Goal: Task Accomplishment & Management: Manage account settings

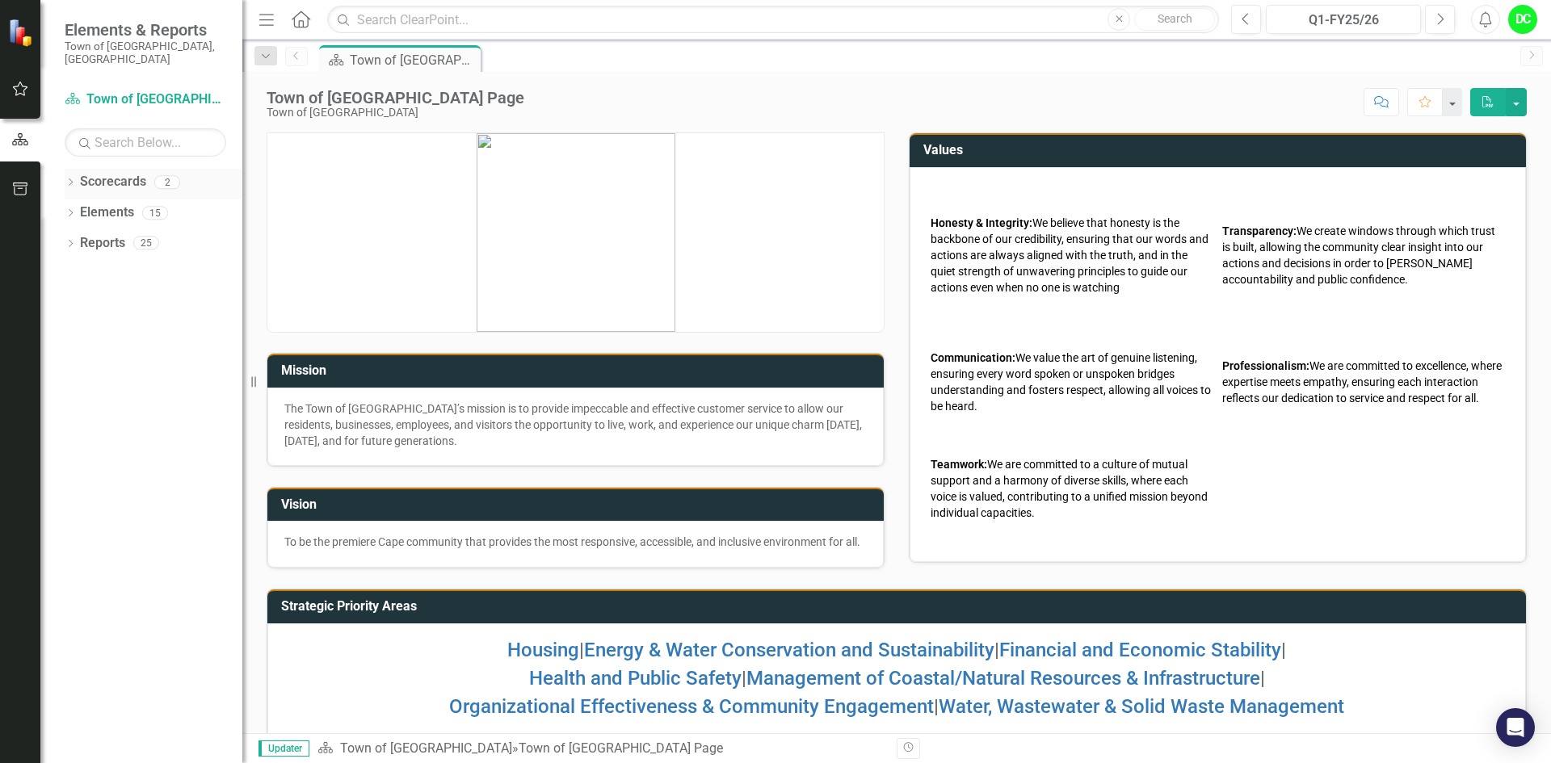
click at [70, 179] on icon "Dropdown" at bounding box center [70, 183] width 11 height 9
click at [119, 204] on link "Town of [GEOGRAPHIC_DATA]" at bounding box center [165, 213] width 153 height 19
click at [82, 208] on icon "Dropdown" at bounding box center [79, 213] width 12 height 10
click at [132, 234] on link "Law Department" at bounding box center [173, 243] width 137 height 19
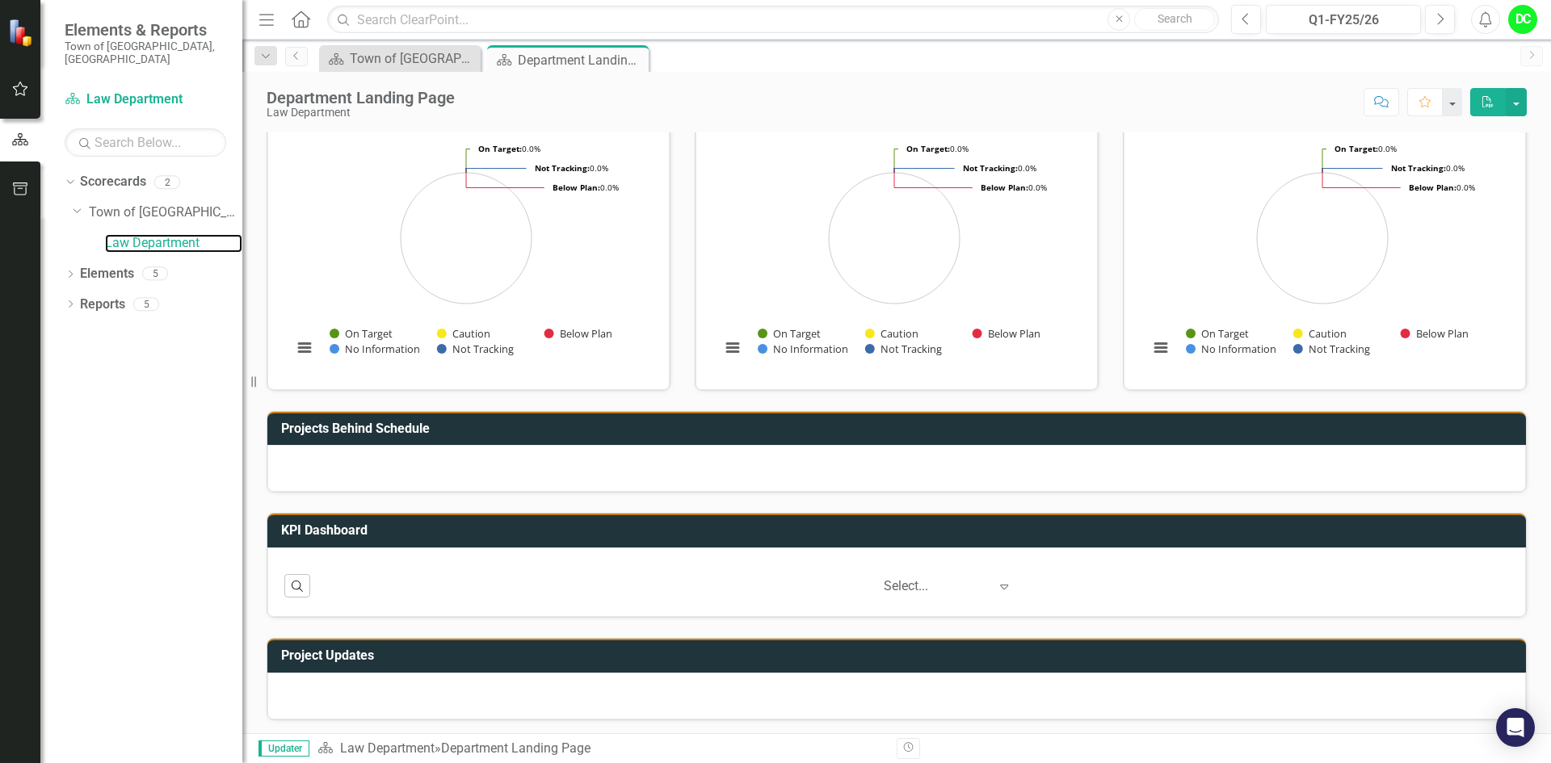
scroll to position [169, 0]
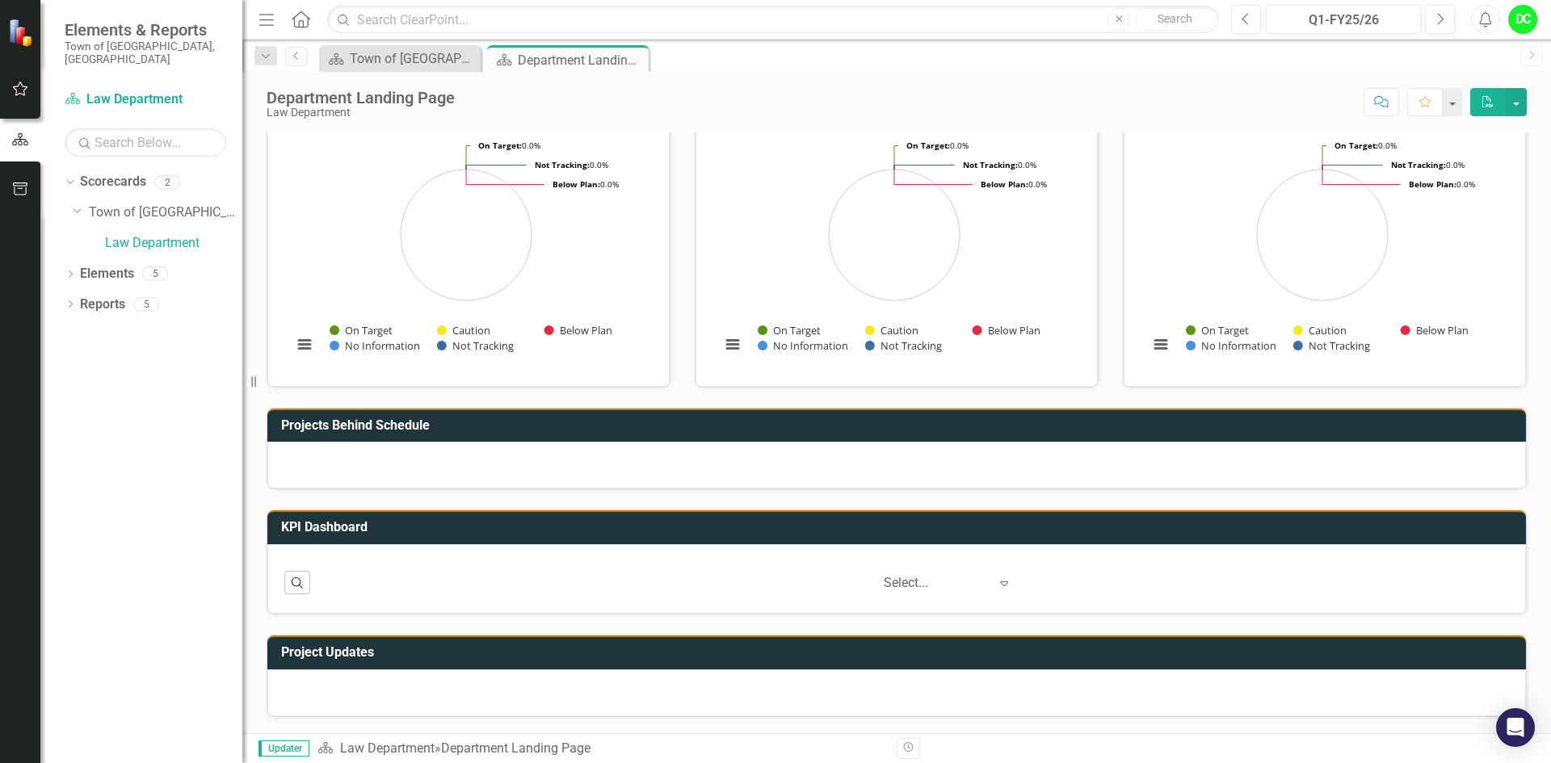
click at [996, 578] on icon "Expand" at bounding box center [1004, 583] width 16 height 13
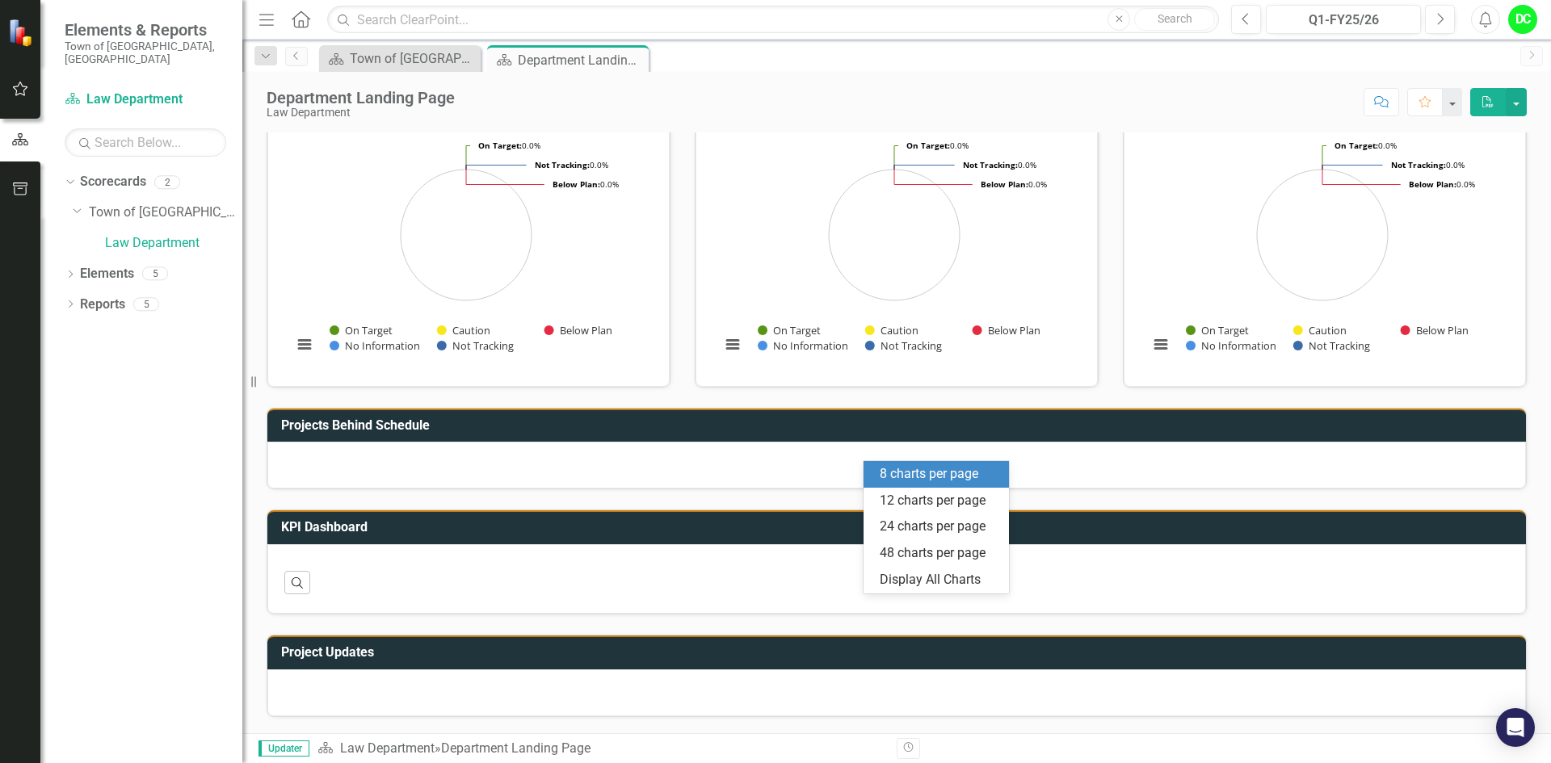
scroll to position [0, 0]
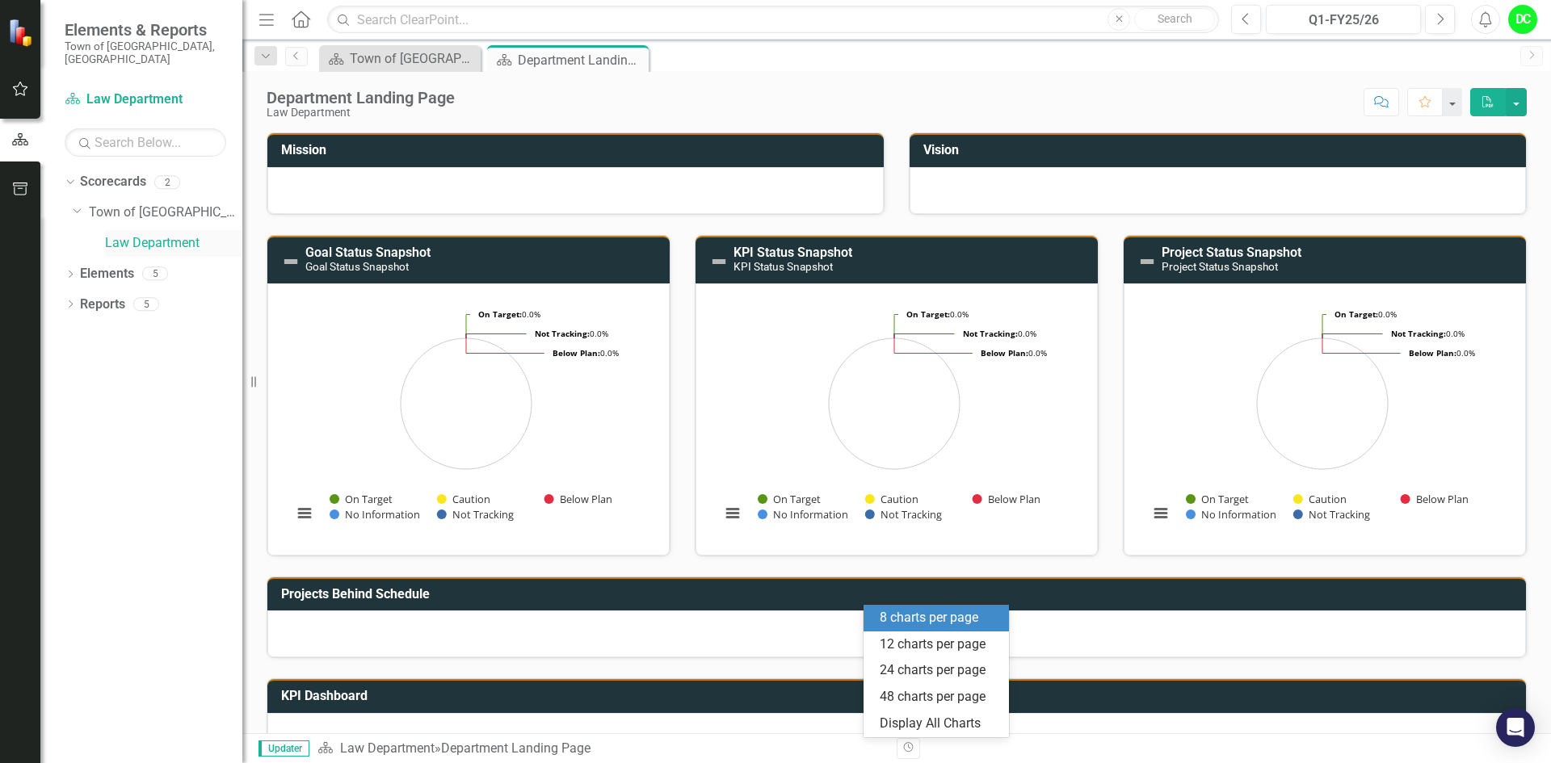
click at [161, 234] on link "Law Department" at bounding box center [173, 243] width 137 height 19
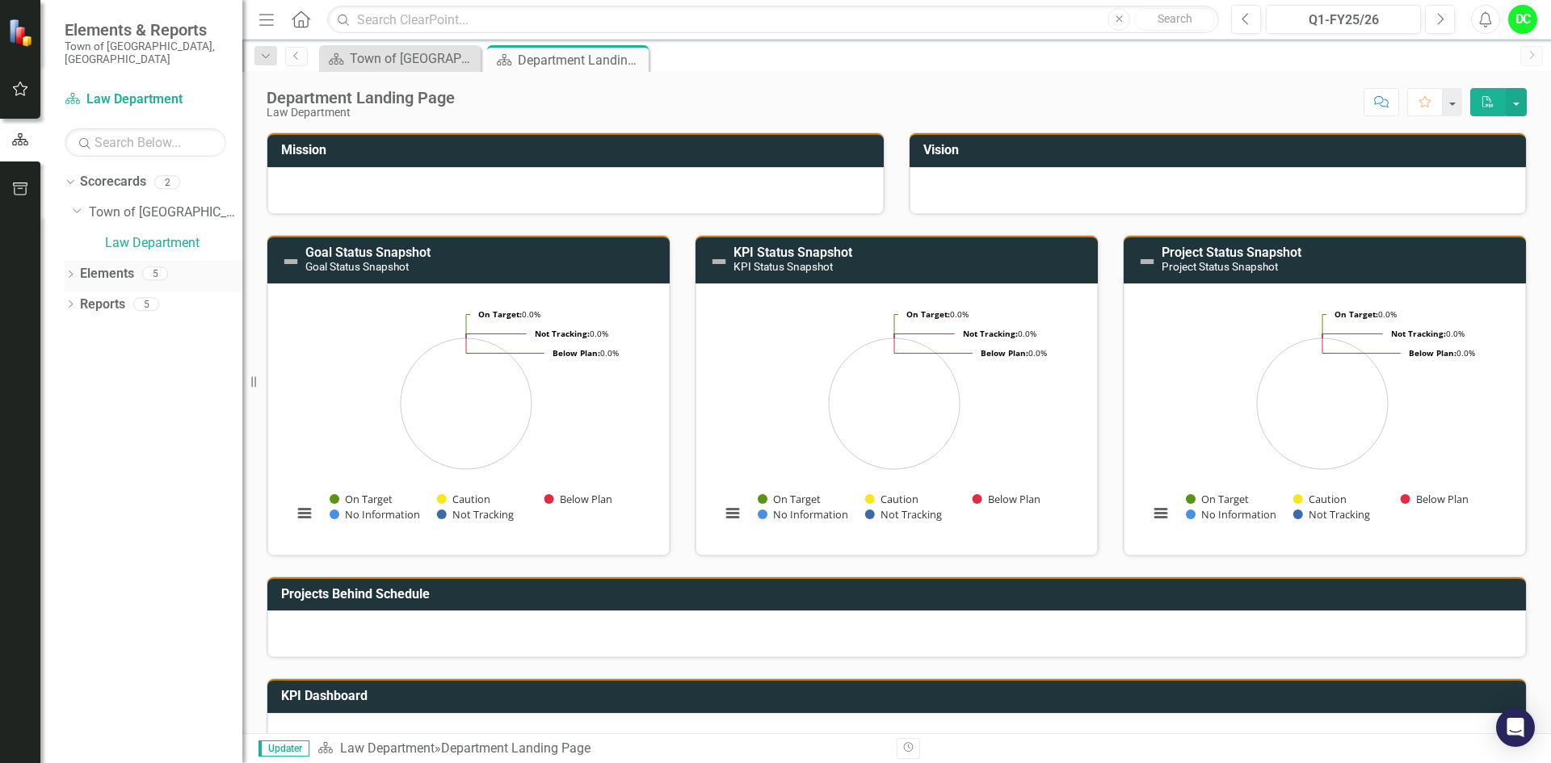
click at [68, 271] on icon "Dropdown" at bounding box center [70, 275] width 11 height 9
click at [78, 301] on icon "Dropdown" at bounding box center [78, 305] width 11 height 9
click at [206, 324] on div "Enhance operational effectiveness and efficiency." at bounding box center [178, 331] width 128 height 15
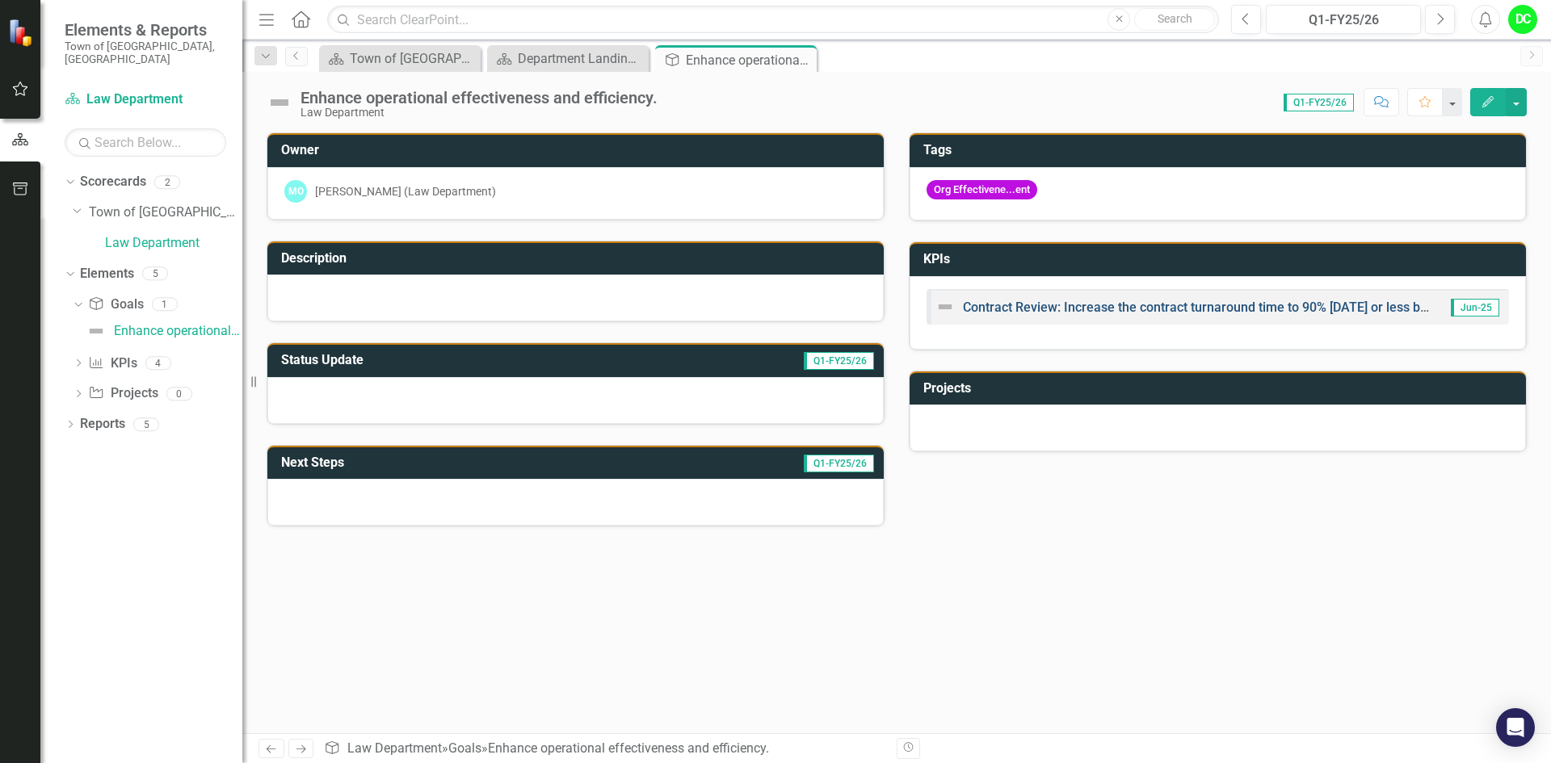
click at [1223, 308] on link "Contract Review: Increase the contract turnaround time to 90% [DATE] or less by…" at bounding box center [1217, 307] width 508 height 15
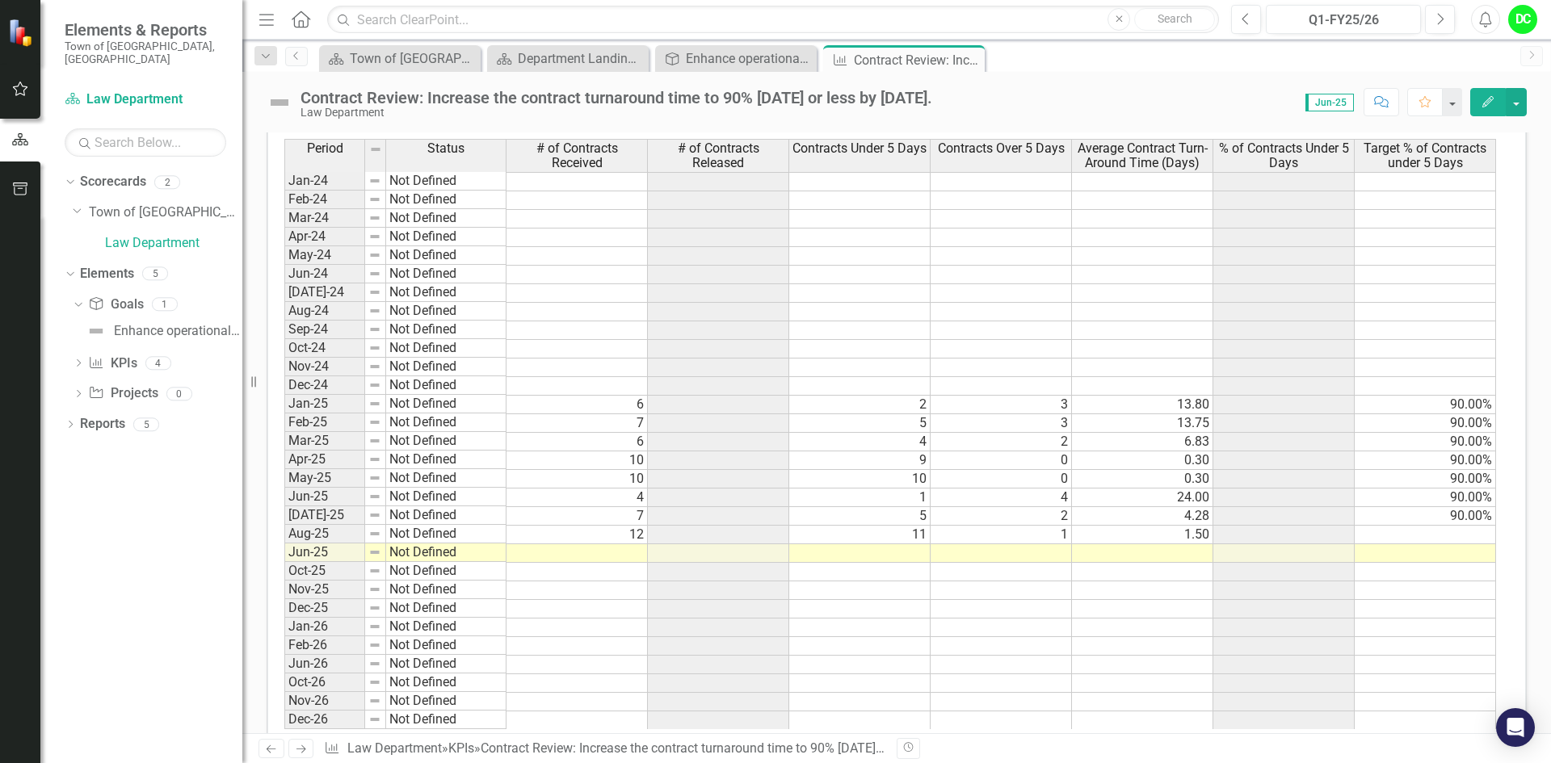
scroll to position [845, 0]
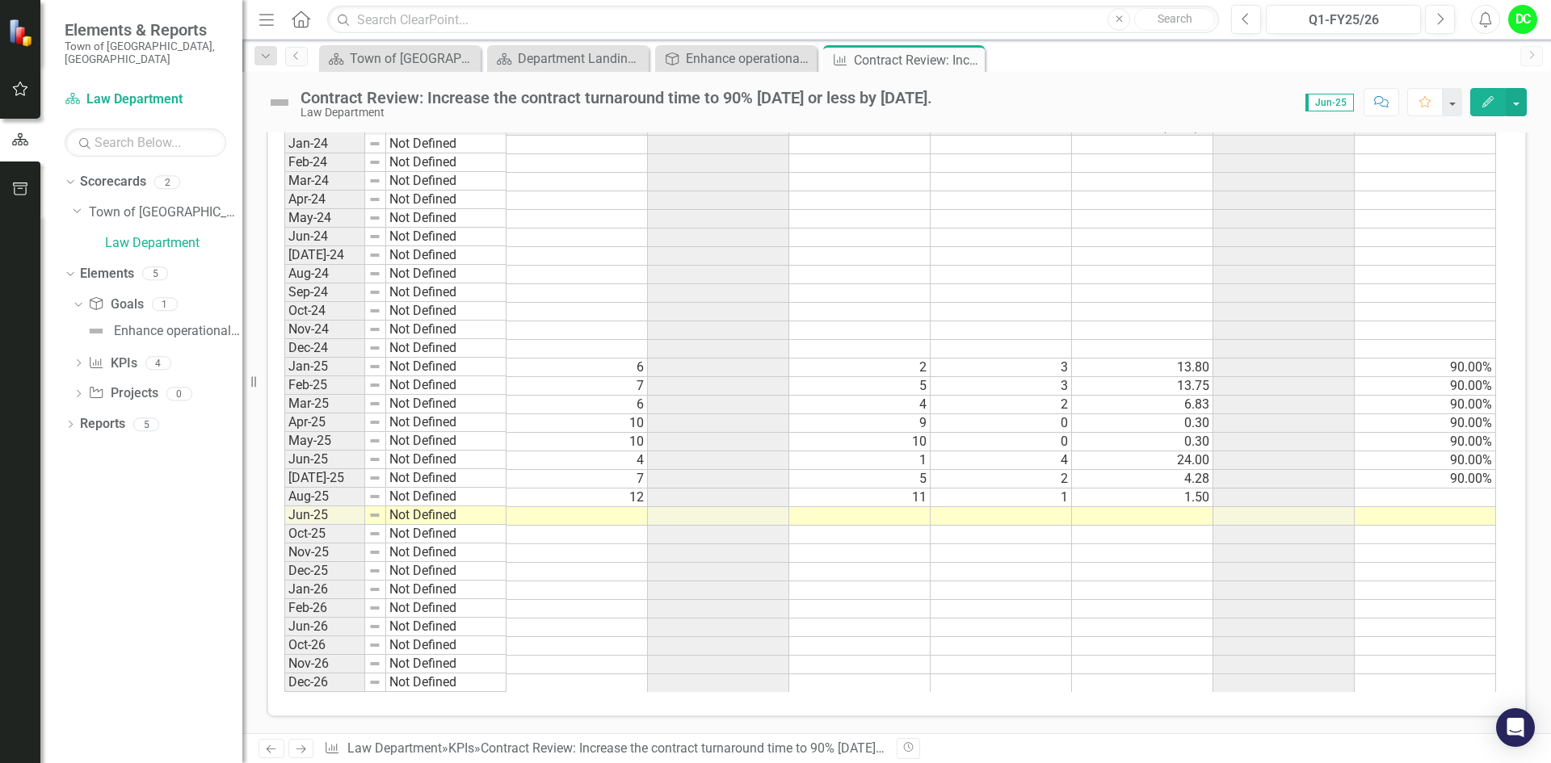
click at [615, 519] on td at bounding box center [576, 516] width 141 height 19
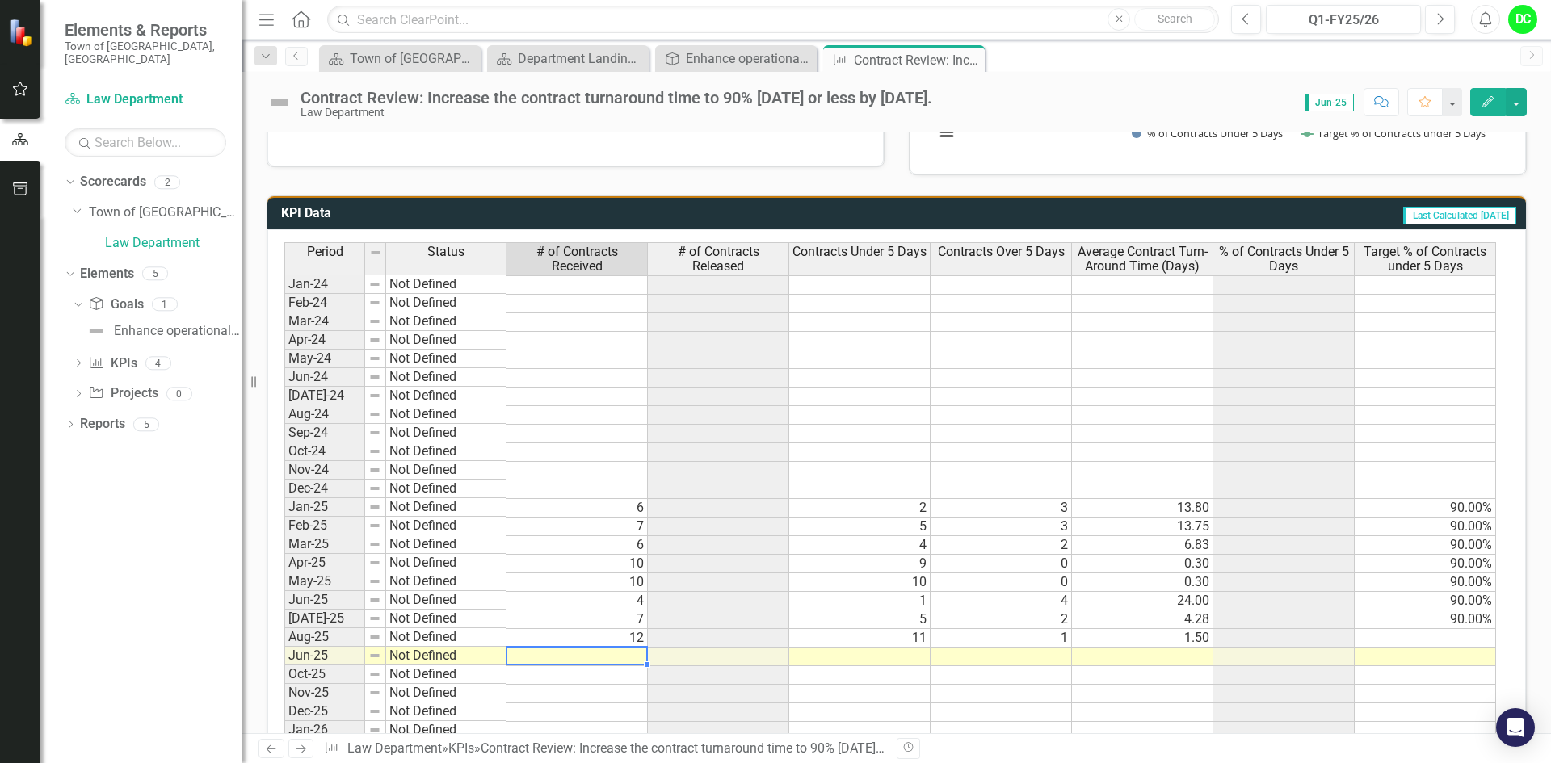
scroll to position [683, 0]
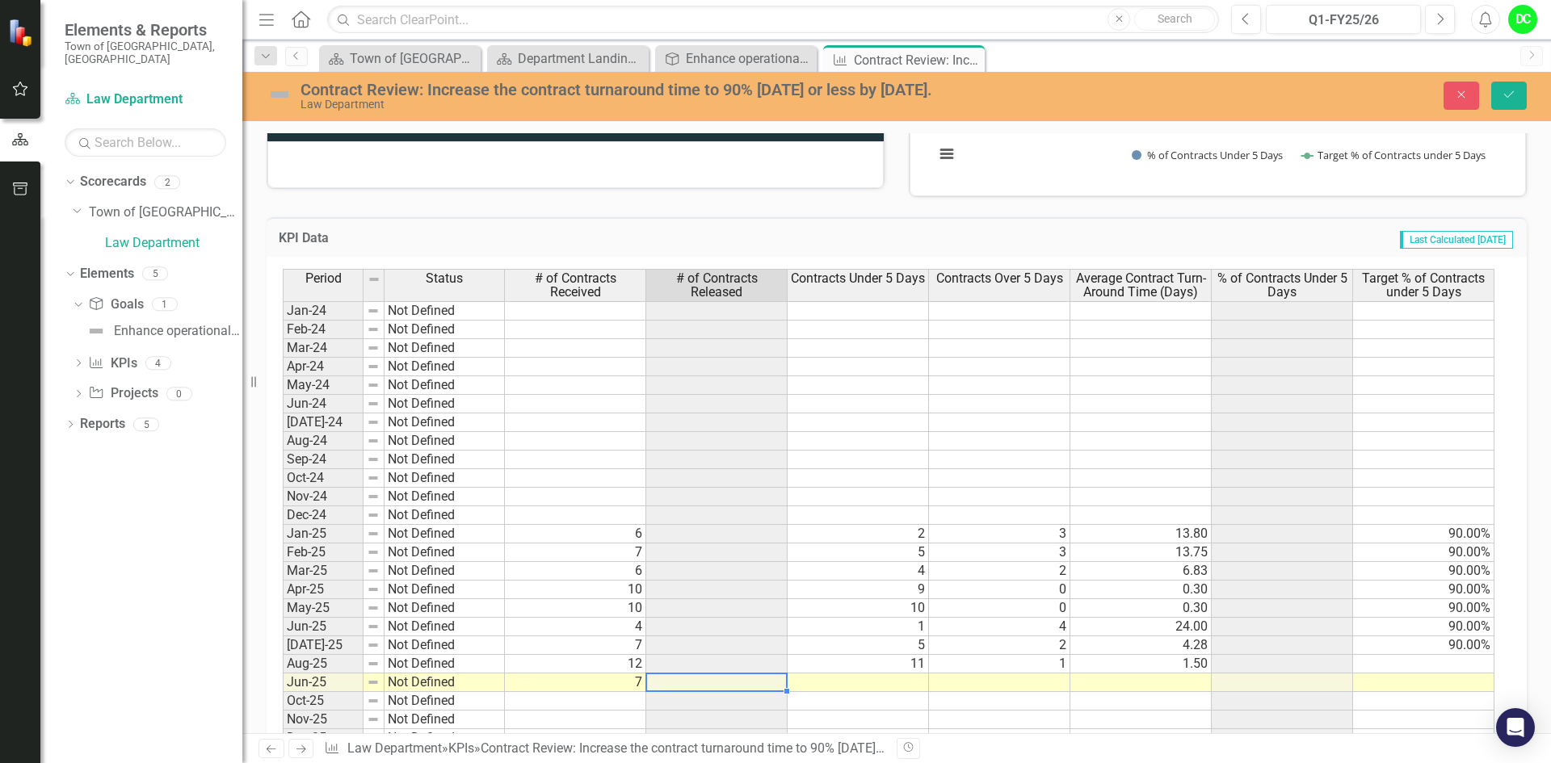
click at [770, 683] on td at bounding box center [716, 683] width 141 height 19
click at [829, 684] on td at bounding box center [857, 683] width 141 height 19
type textarea "7"
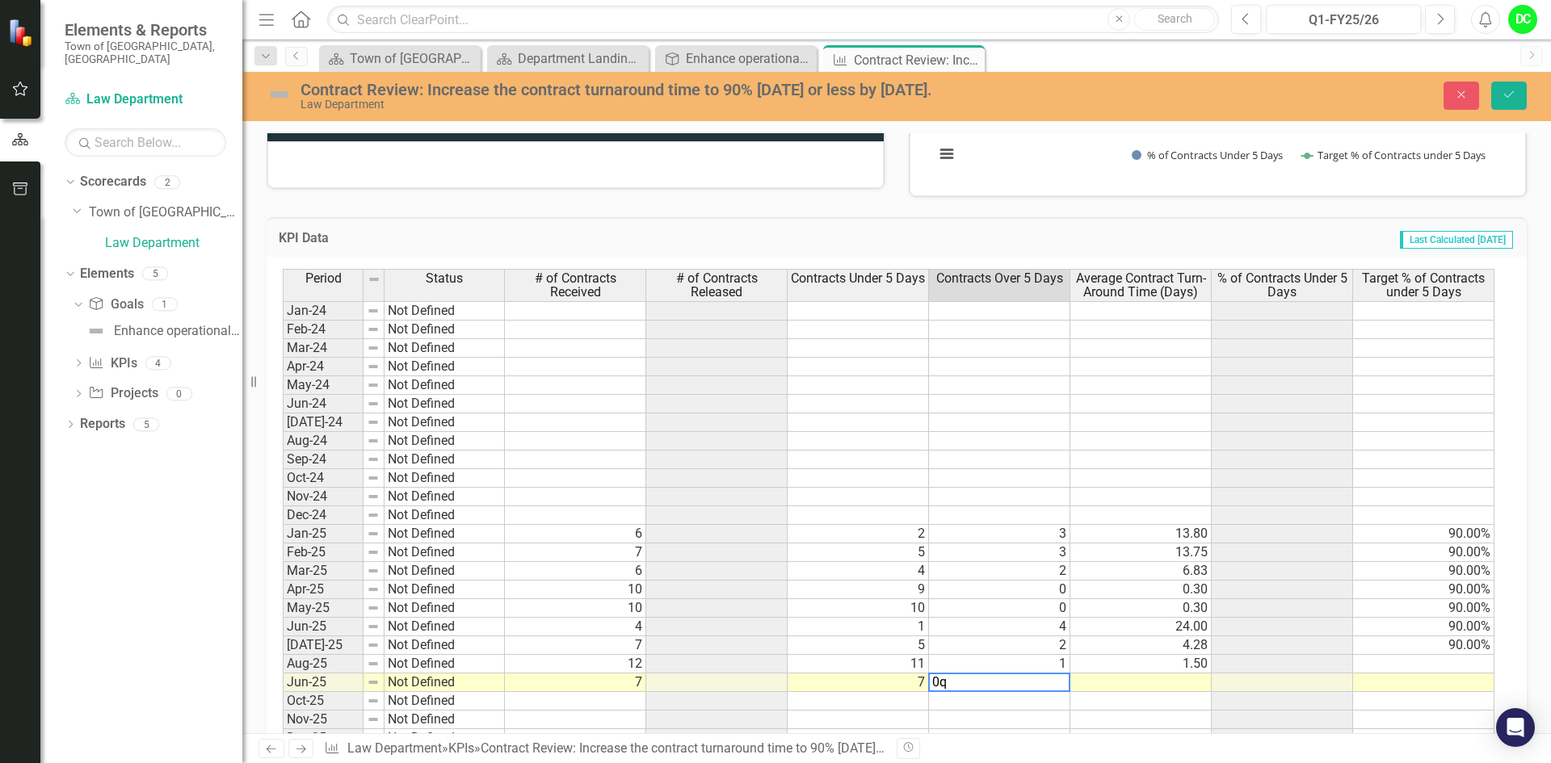
type textarea "0"
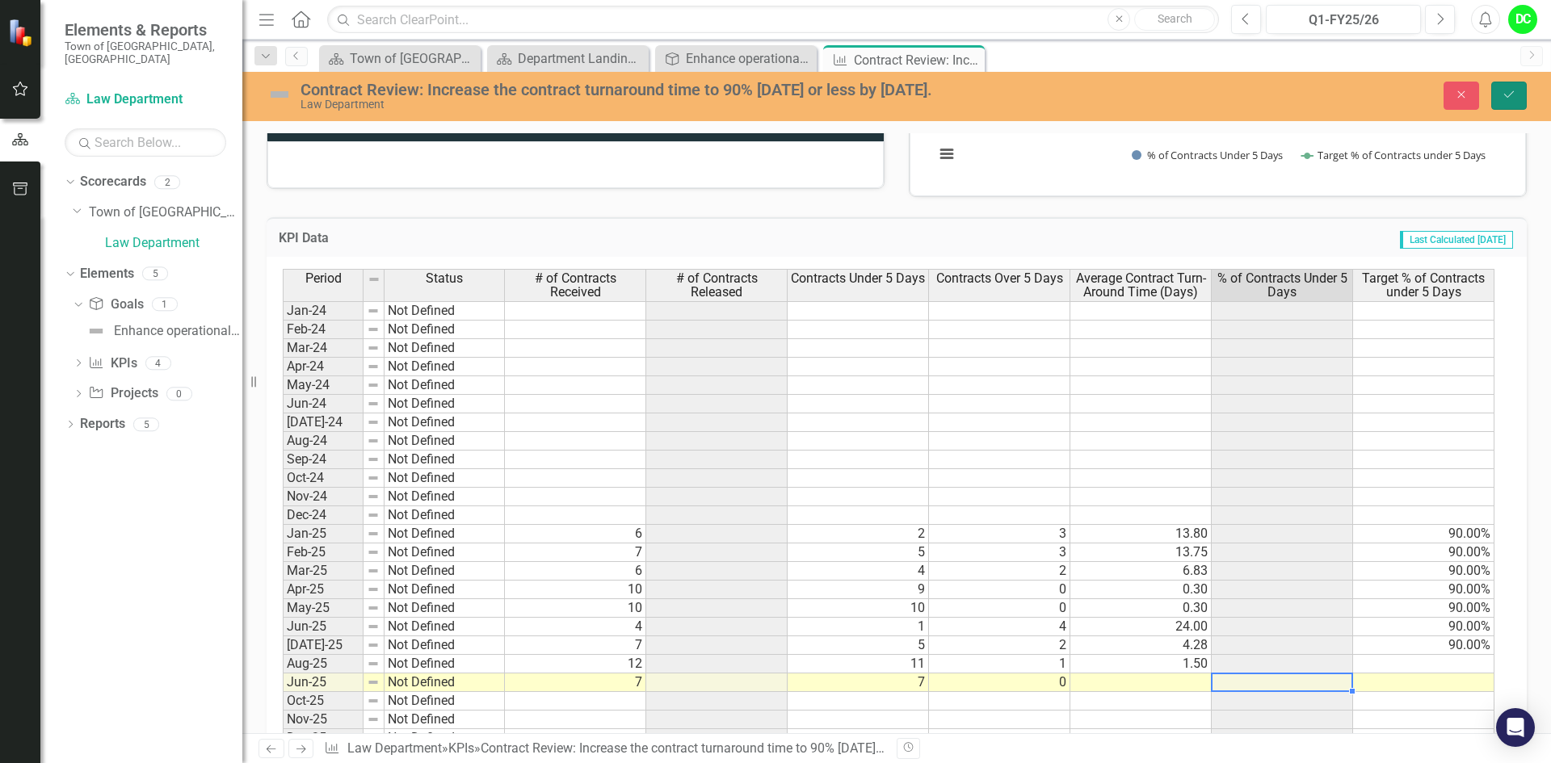
click at [1513, 99] on icon "Save" at bounding box center [1508, 94] width 15 height 11
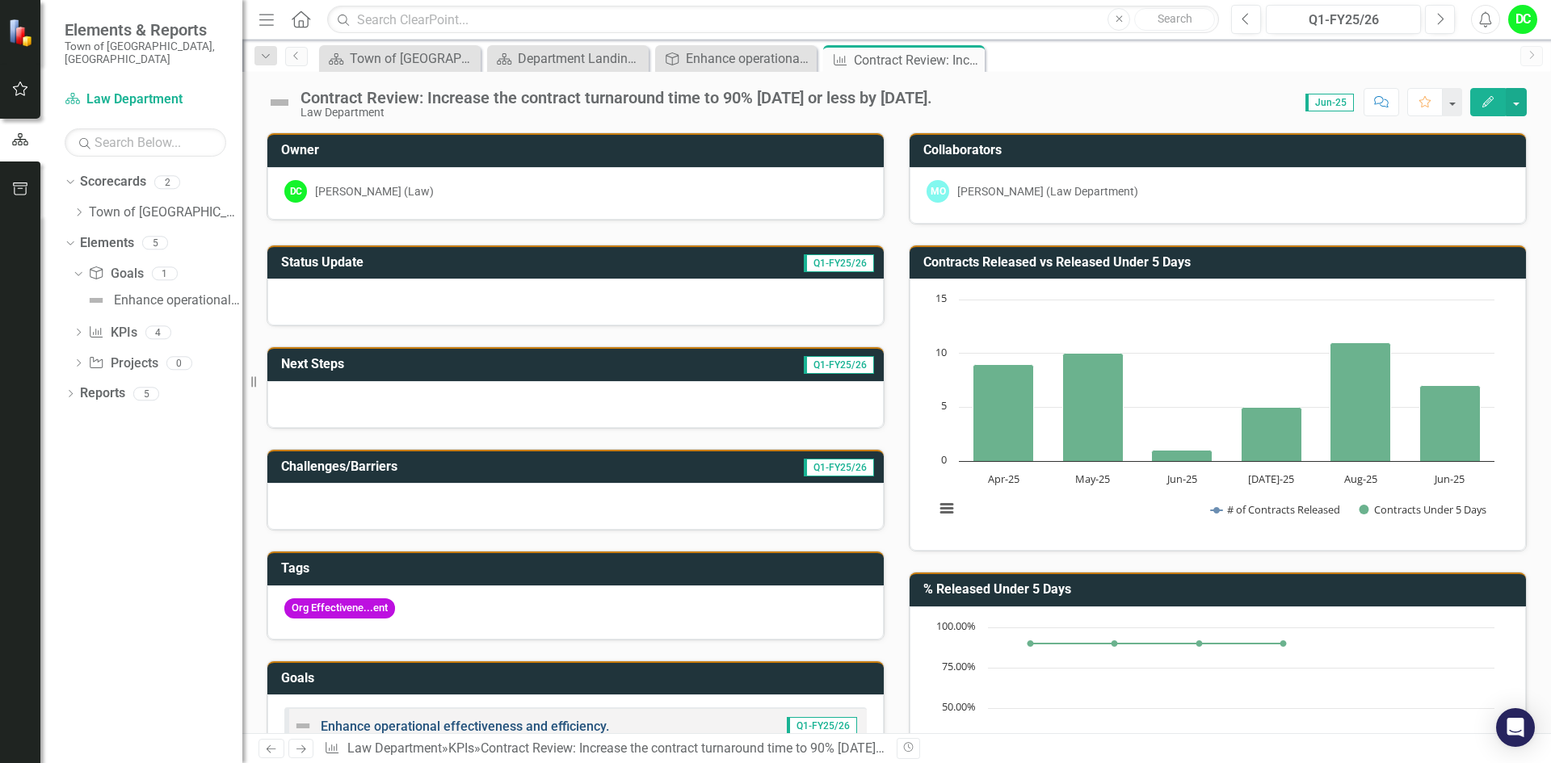
click at [537, 725] on link "Enhance operational effectiveness and efficiency." at bounding box center [465, 726] width 288 height 15
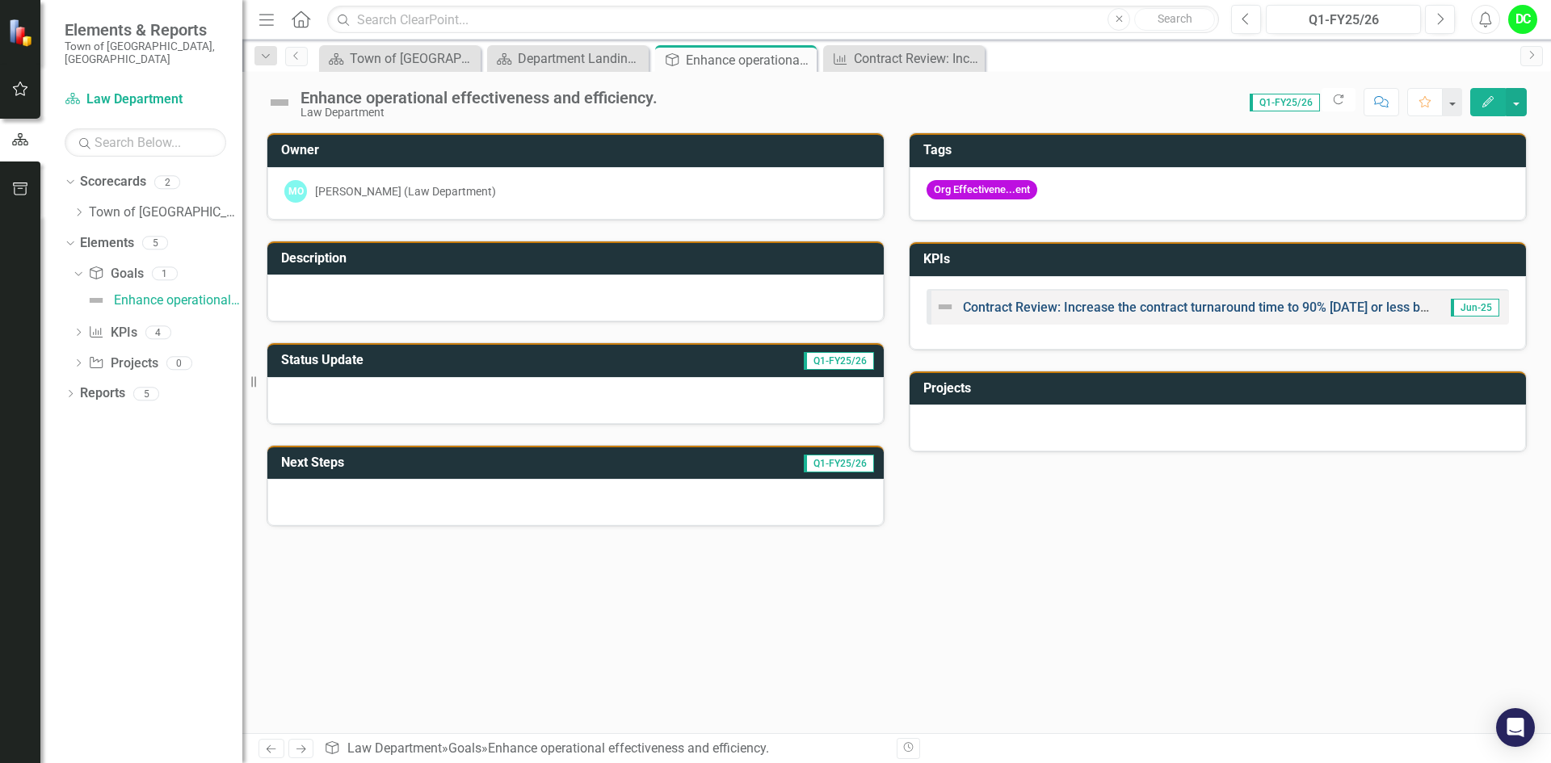
click at [1228, 309] on link "Contract Review: Increase the contract turnaround time to 90% [DATE] or less by…" at bounding box center [1217, 307] width 508 height 15
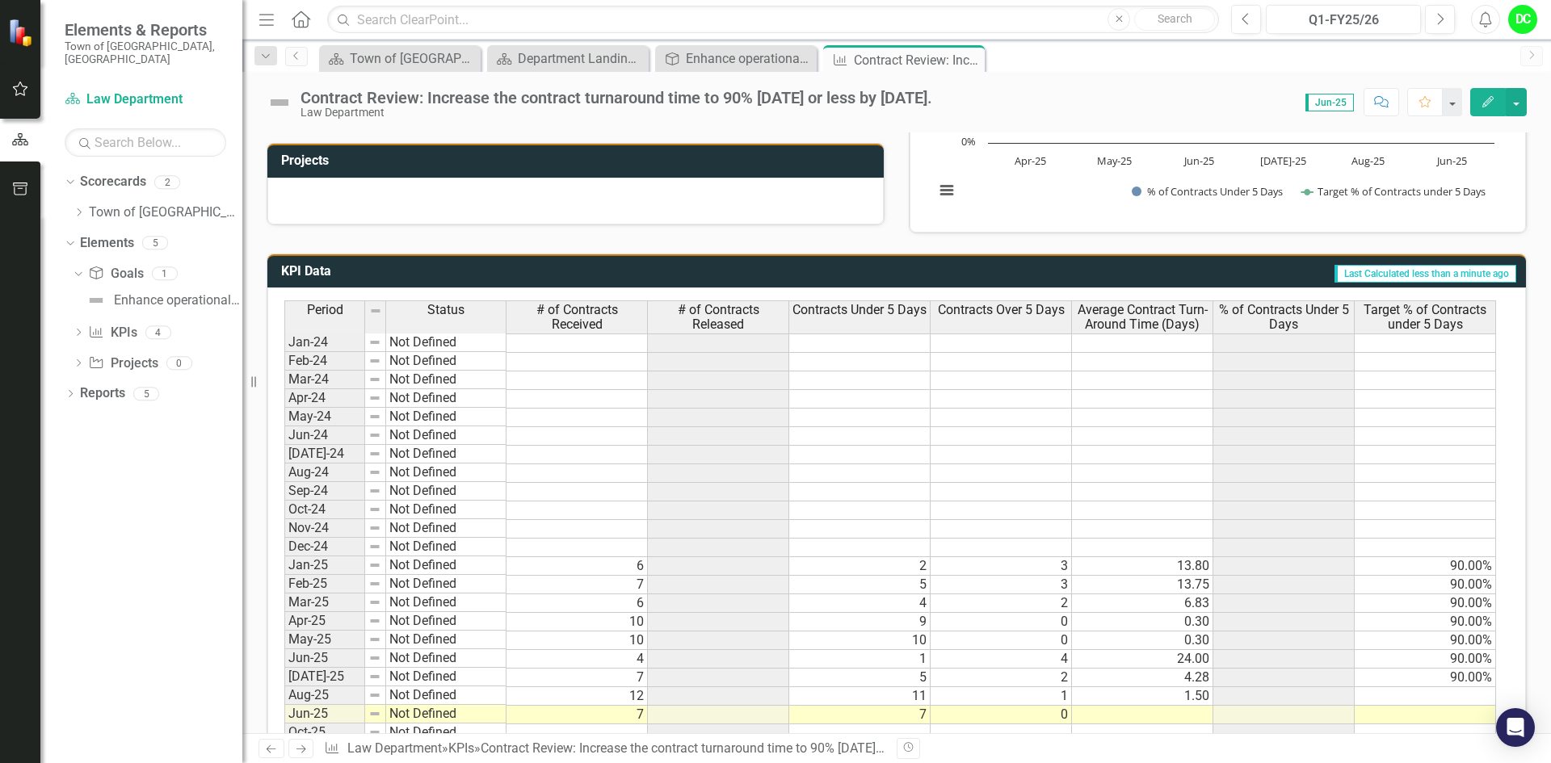
scroll to position [845, 0]
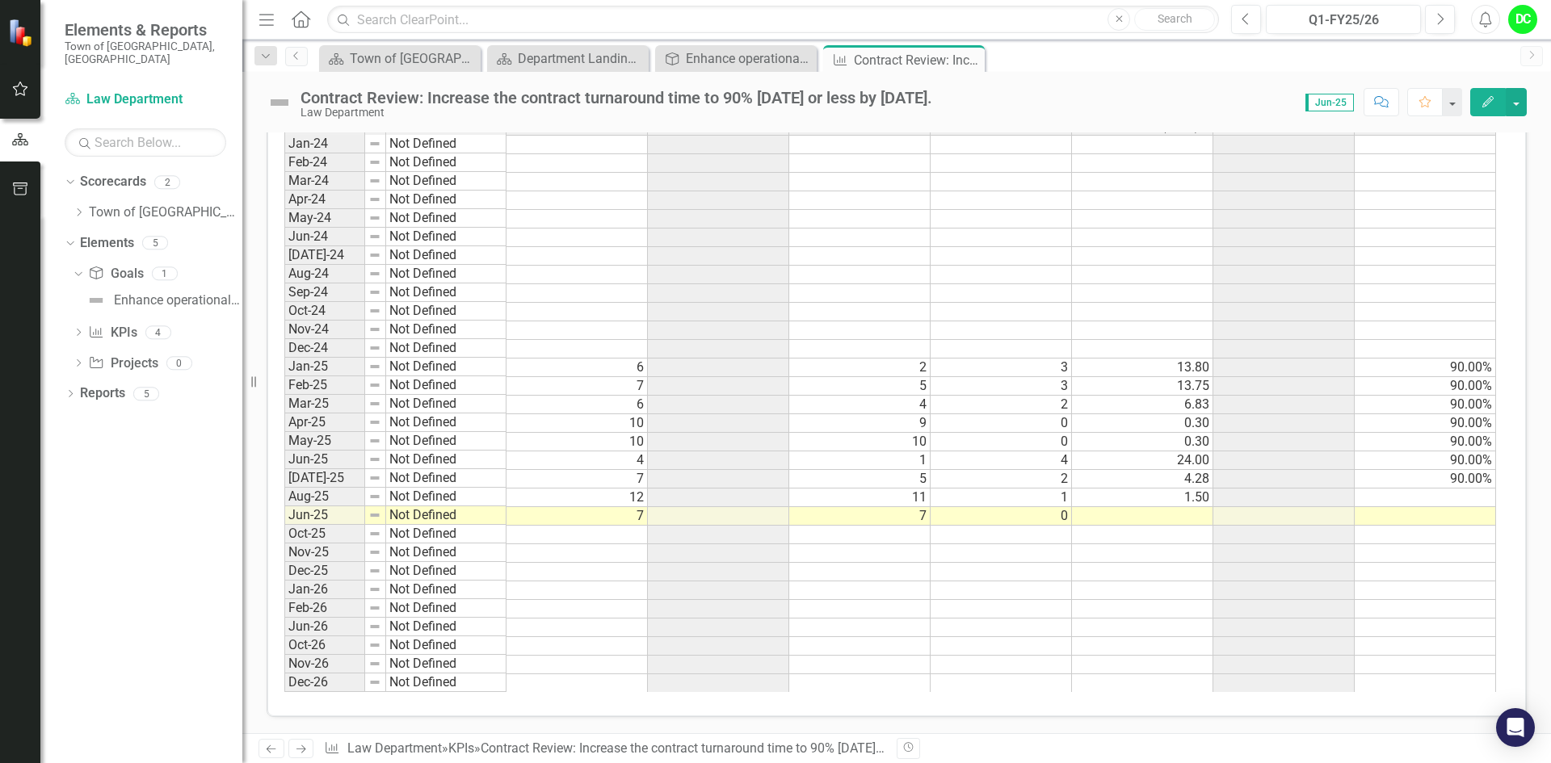
click at [1198, 520] on td at bounding box center [1142, 516] width 141 height 19
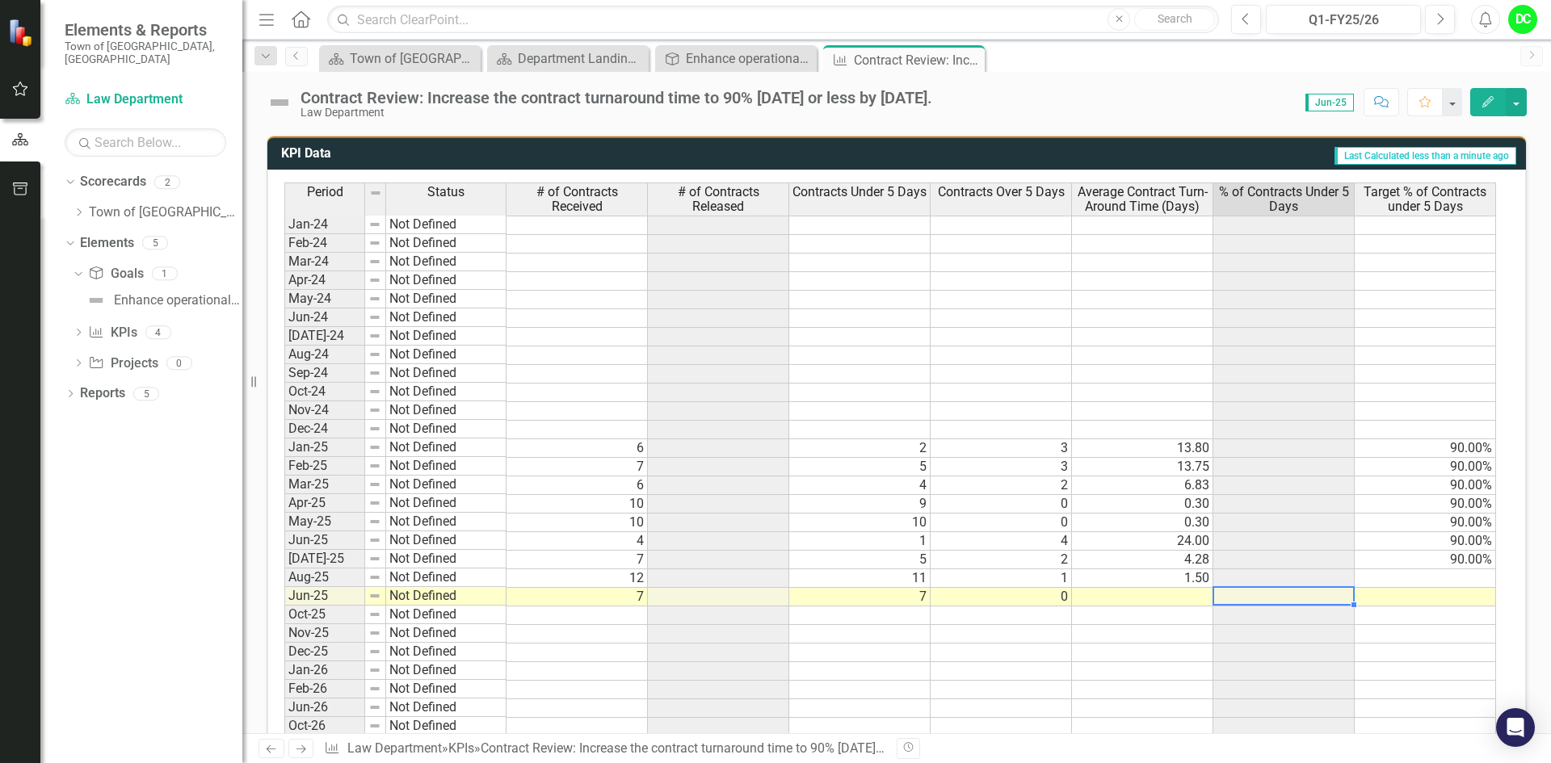
click at [1268, 598] on td at bounding box center [1283, 597] width 141 height 19
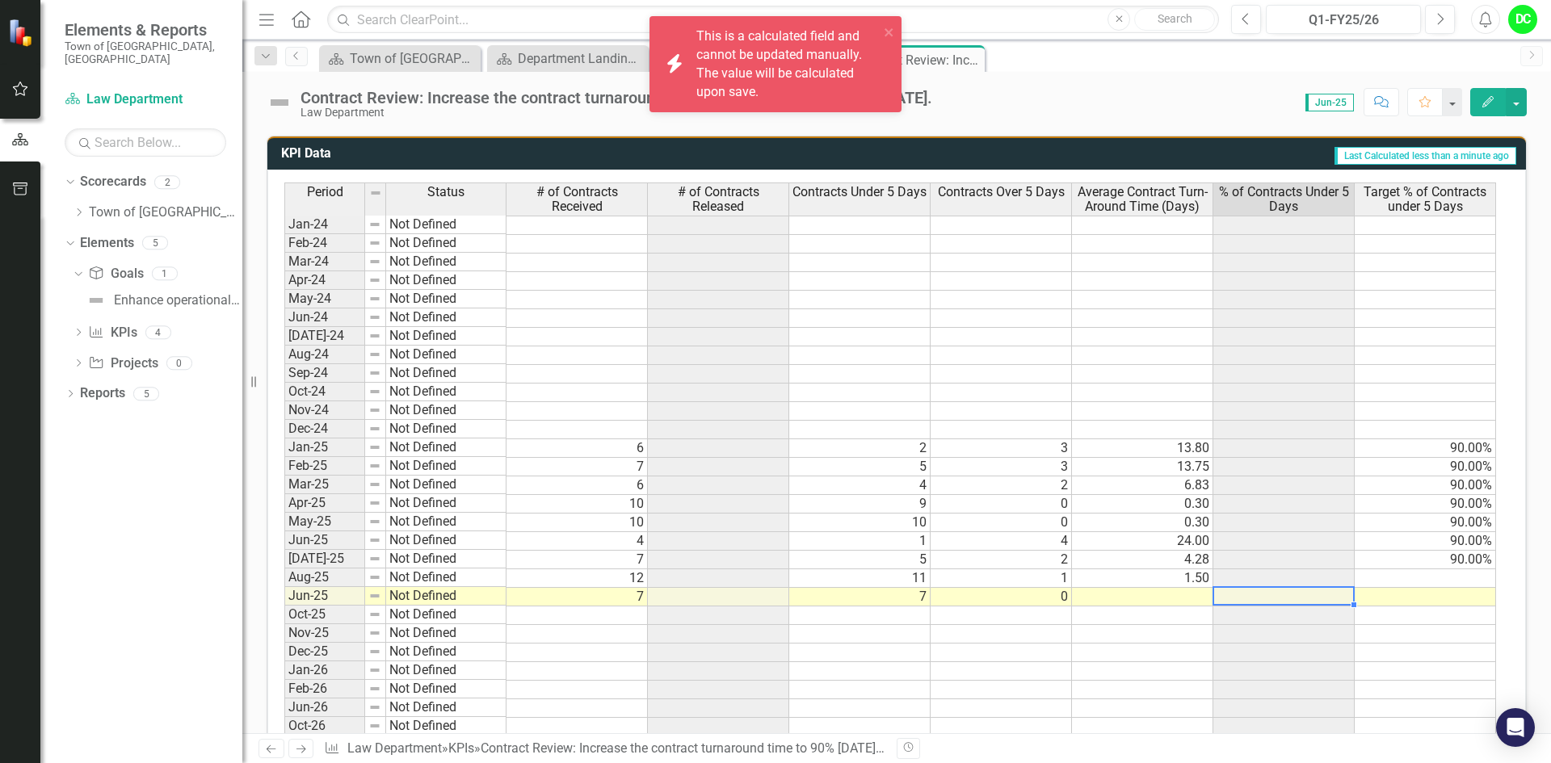
click at [1168, 595] on td at bounding box center [1142, 597] width 141 height 19
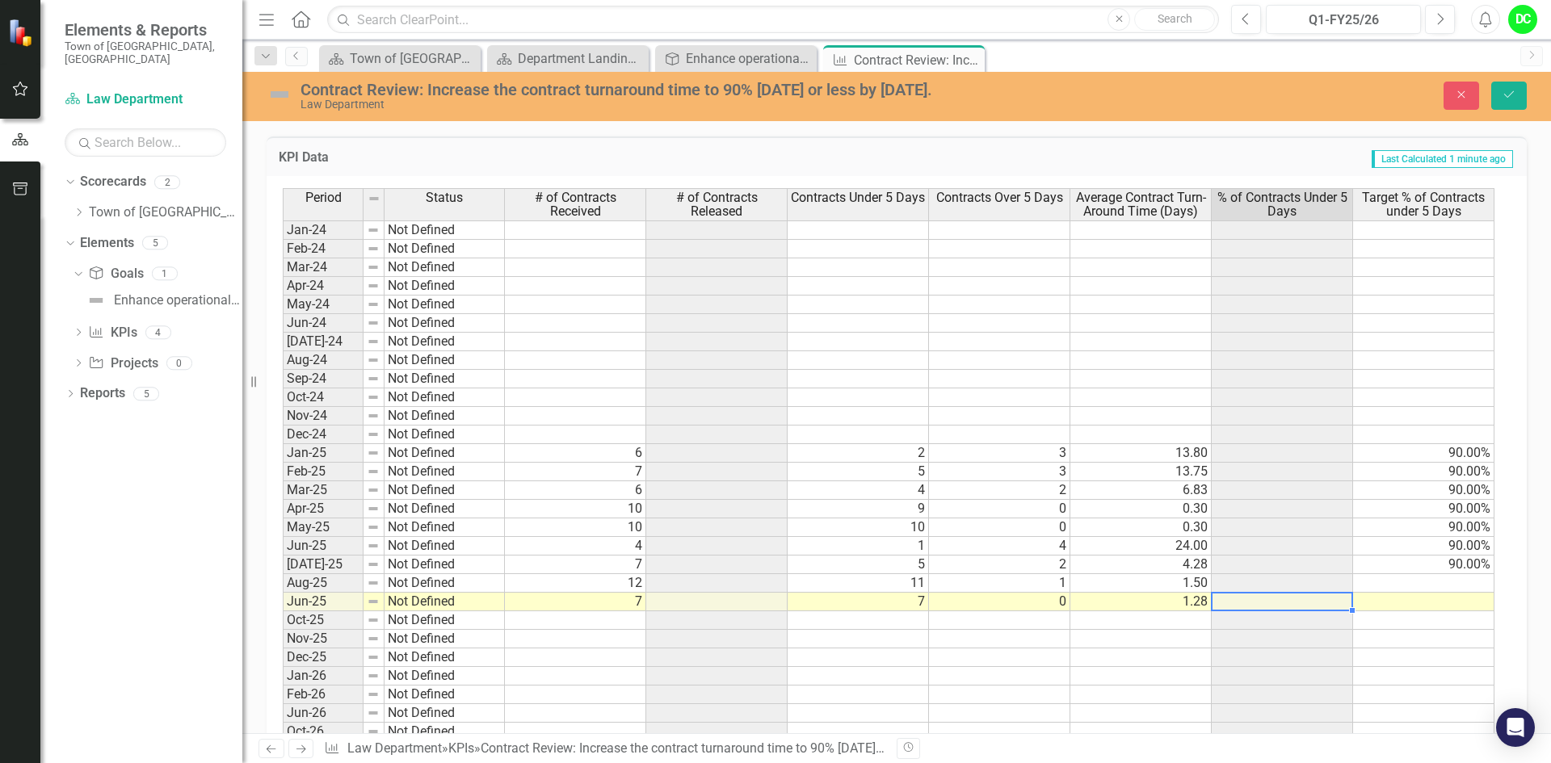
type textarea "1.28"
click at [1514, 102] on button "Save" at bounding box center [1509, 96] width 36 height 28
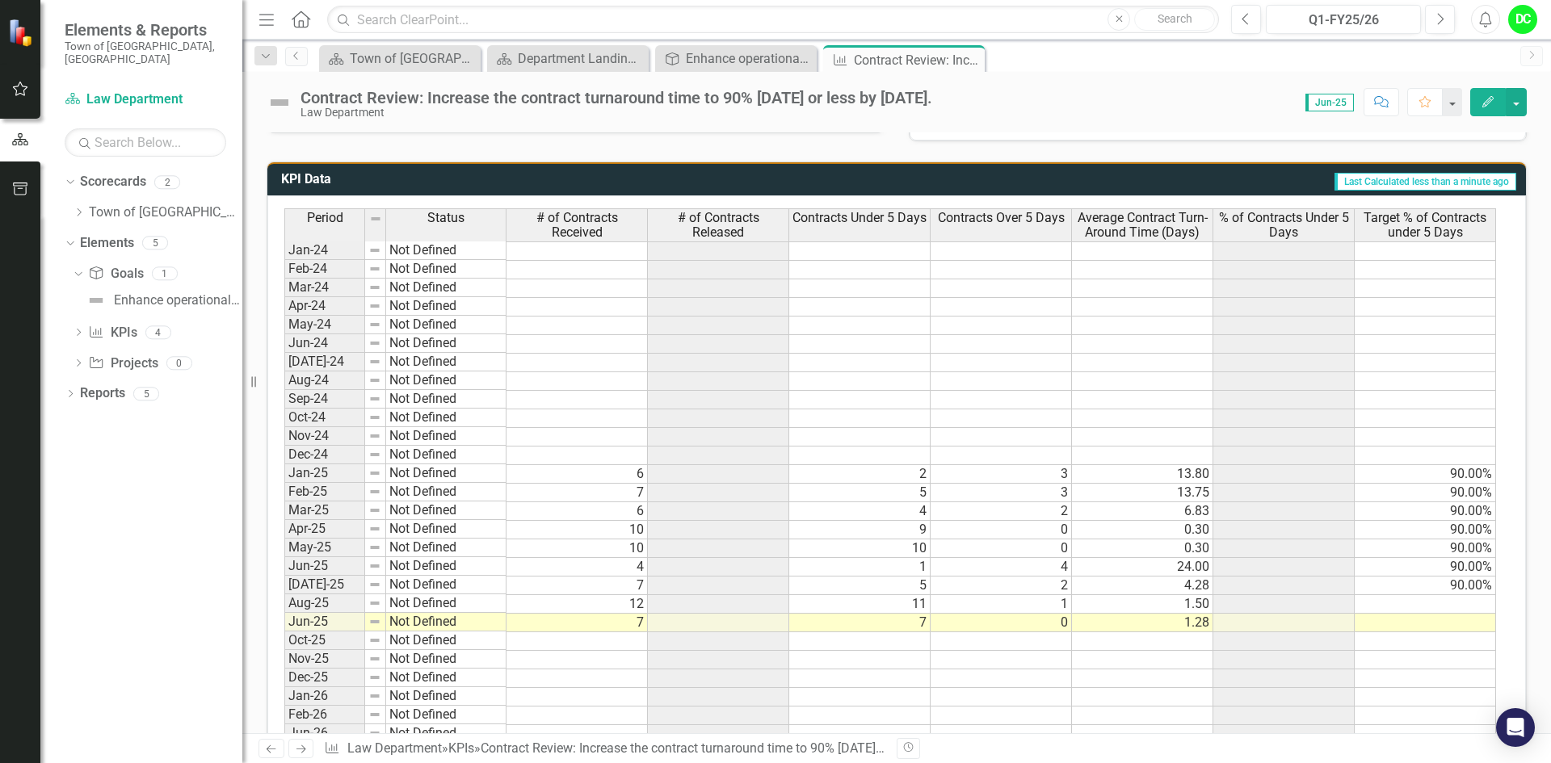
scroll to position [845, 0]
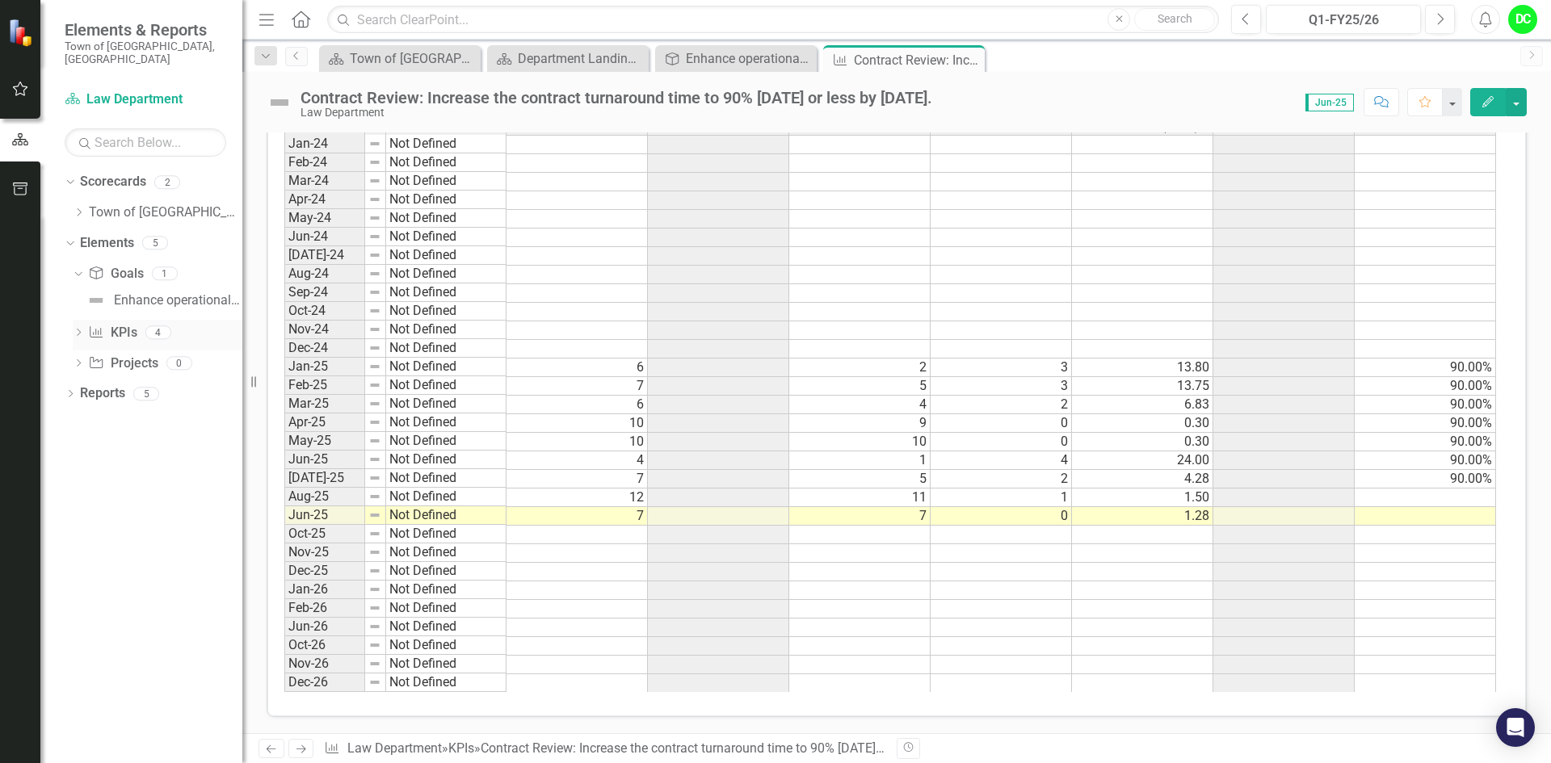
click at [77, 330] on icon "Dropdown" at bounding box center [78, 334] width 11 height 9
click at [179, 352] on div "Goal Status Snapshot" at bounding box center [176, 359] width 125 height 15
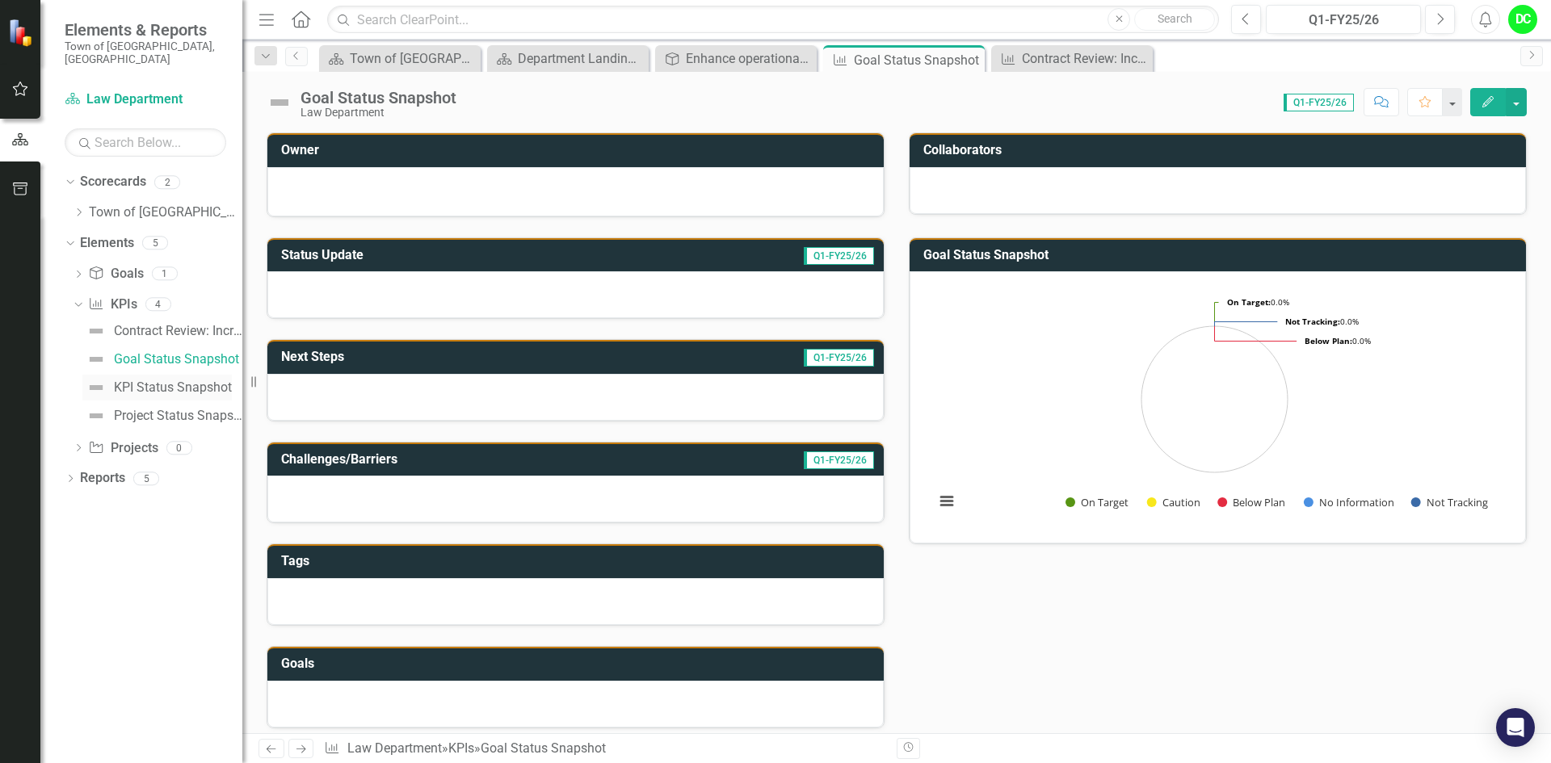
click at [184, 380] on div "KPI Status Snapshot" at bounding box center [173, 387] width 118 height 15
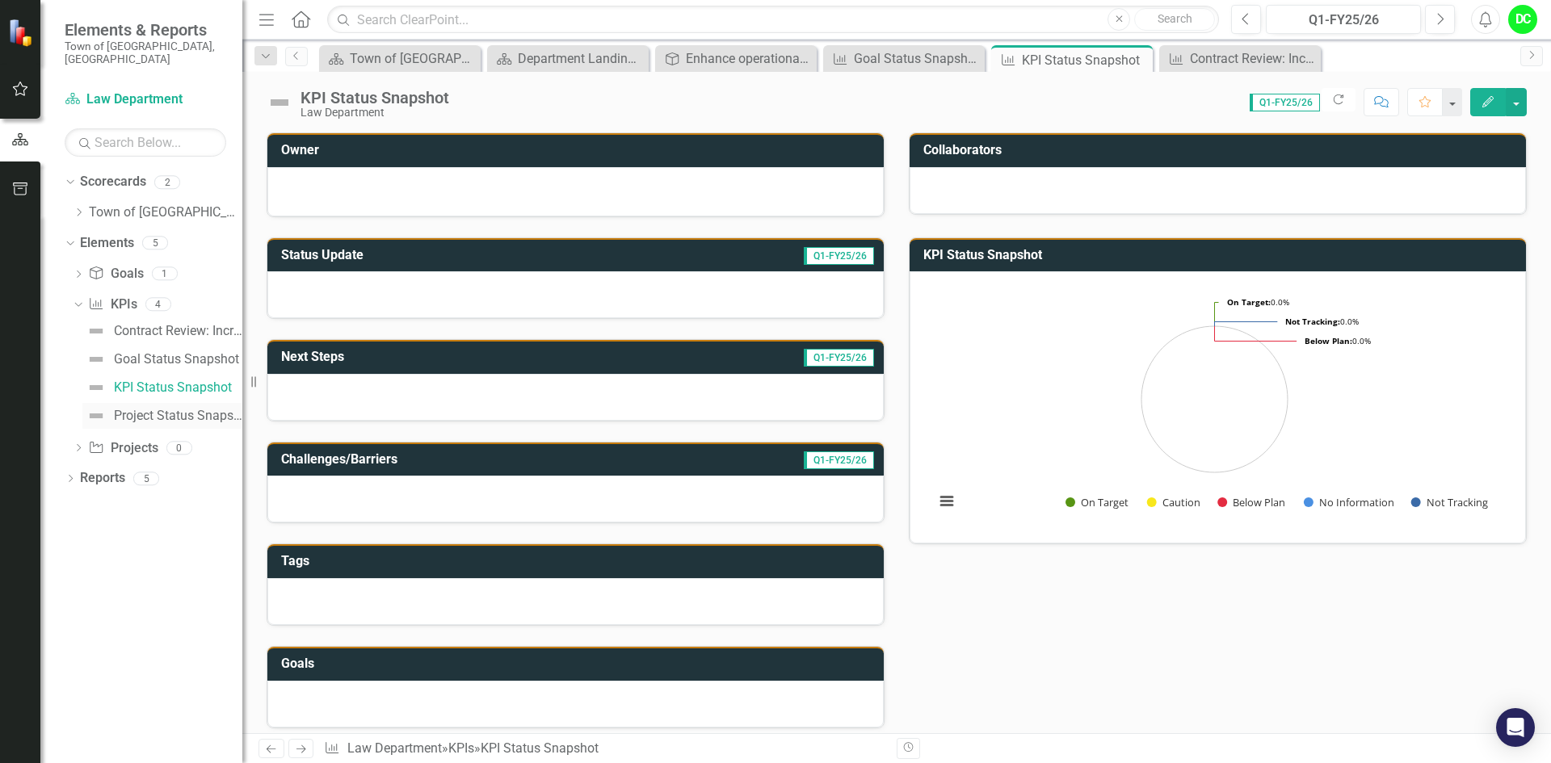
click at [179, 409] on div "Project Status Snapshot" at bounding box center [178, 416] width 128 height 15
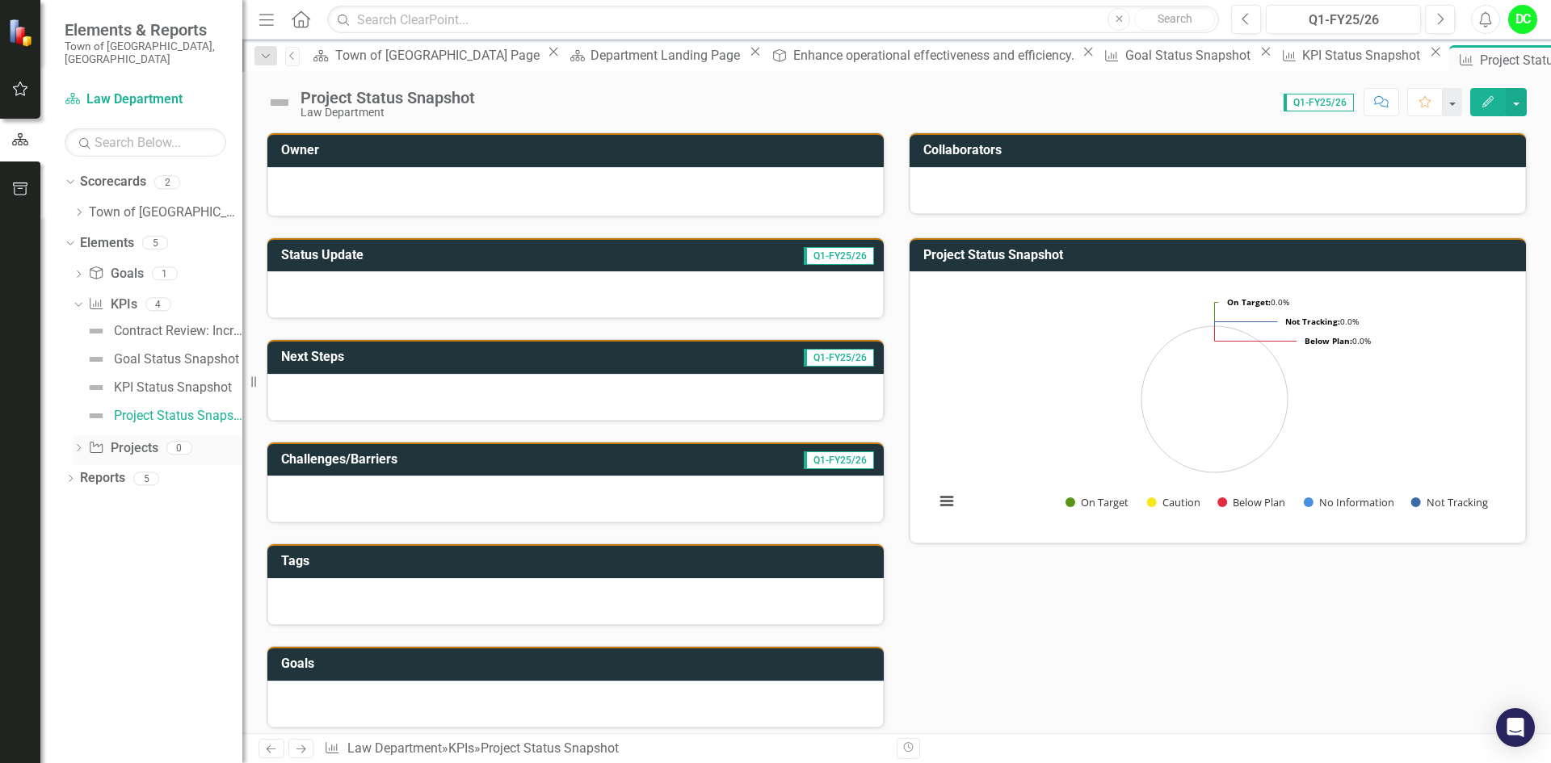
click at [81, 445] on icon "Dropdown" at bounding box center [78, 449] width 11 height 9
click at [70, 363] on icon "Dropdown" at bounding box center [70, 367] width 11 height 9
click at [73, 480] on icon "Dropdown" at bounding box center [77, 484] width 11 height 9
click at [182, 476] on div "Below Plan Department Measures" at bounding box center [164, 483] width 157 height 15
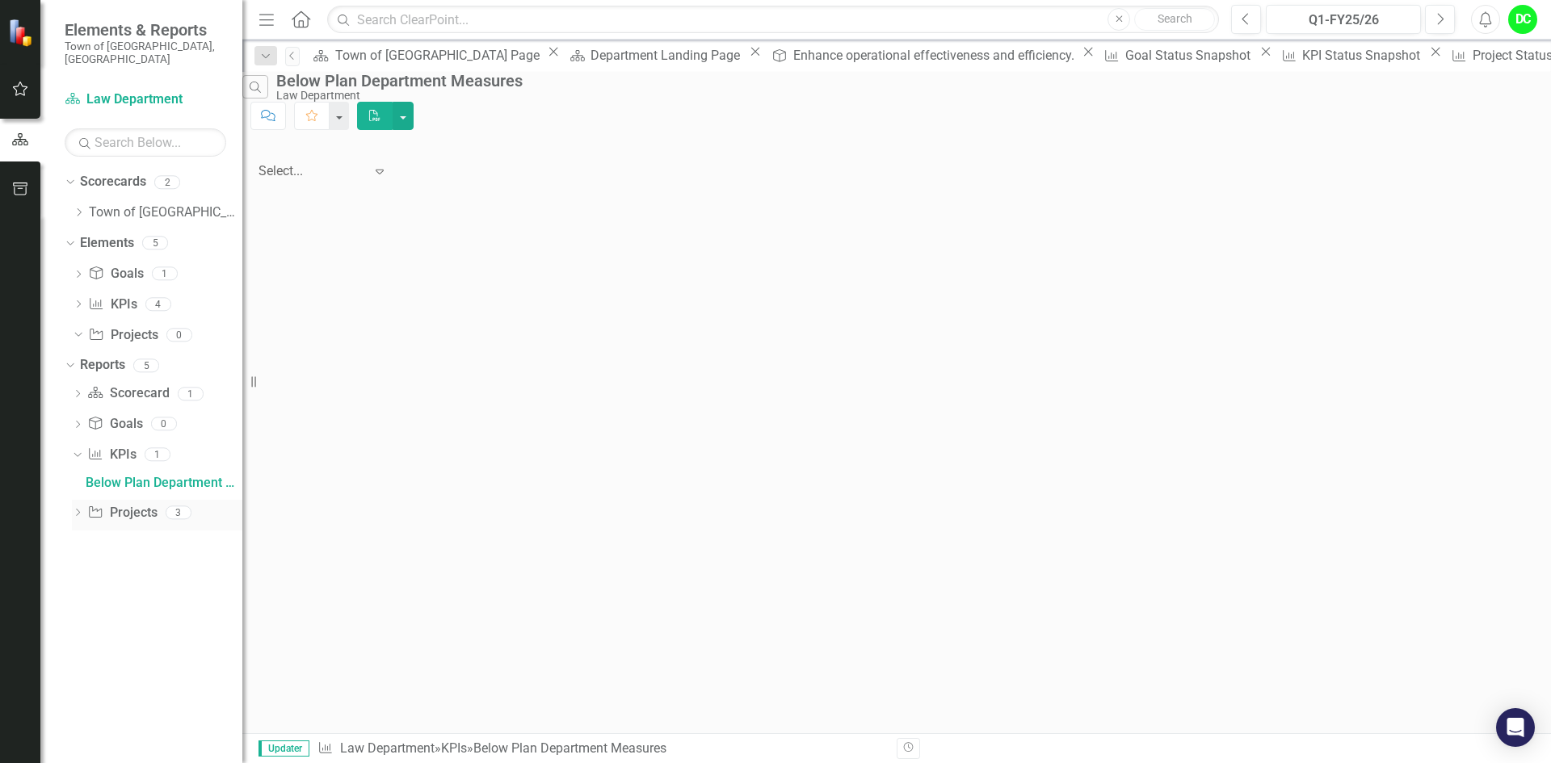
click at [80, 510] on icon "Dropdown" at bounding box center [77, 514] width 11 height 9
click at [78, 479] on icon "Dropdown" at bounding box center [75, 484] width 9 height 11
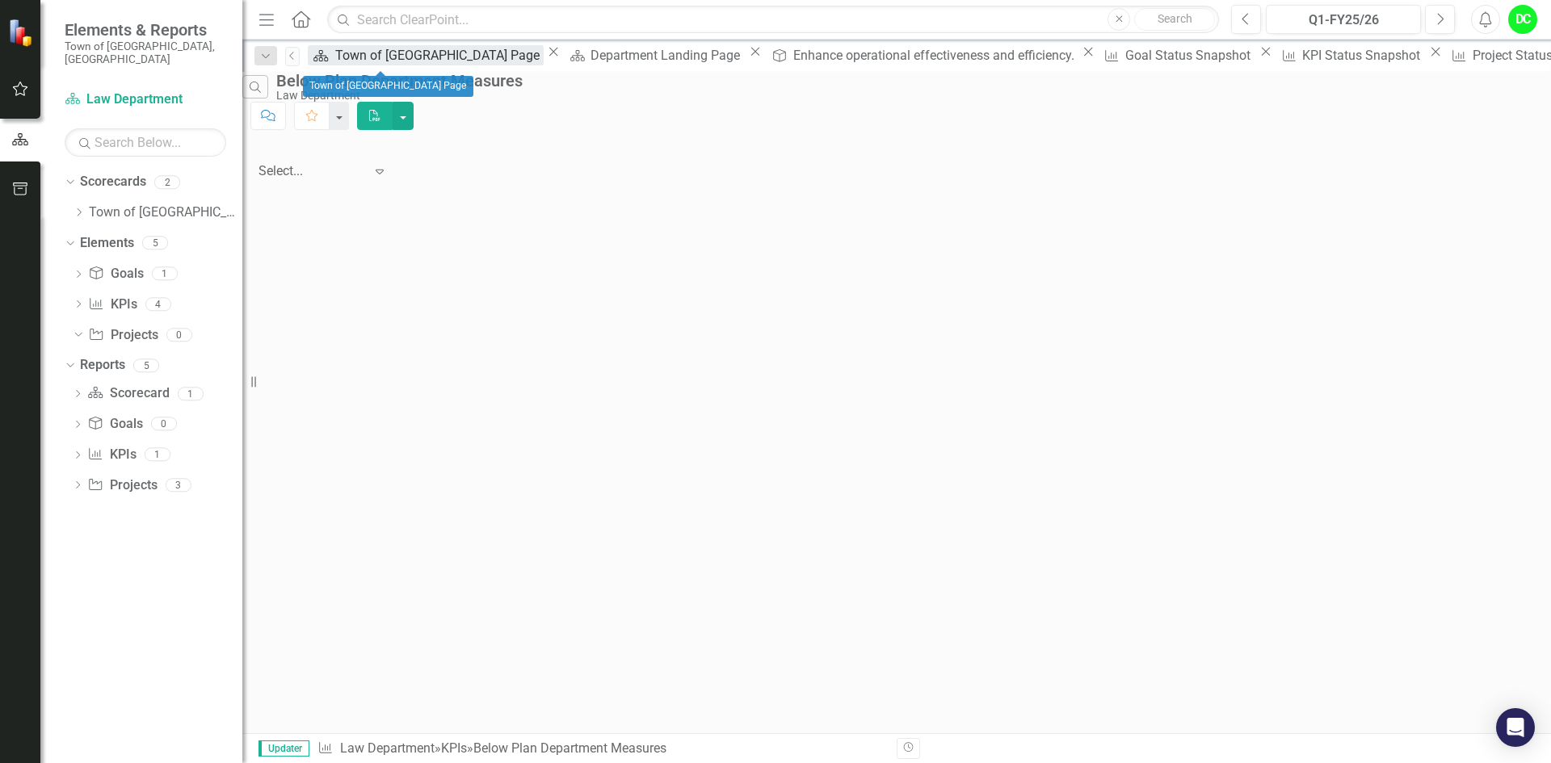
click at [365, 57] on div "Town of [GEOGRAPHIC_DATA] Page" at bounding box center [439, 55] width 208 height 20
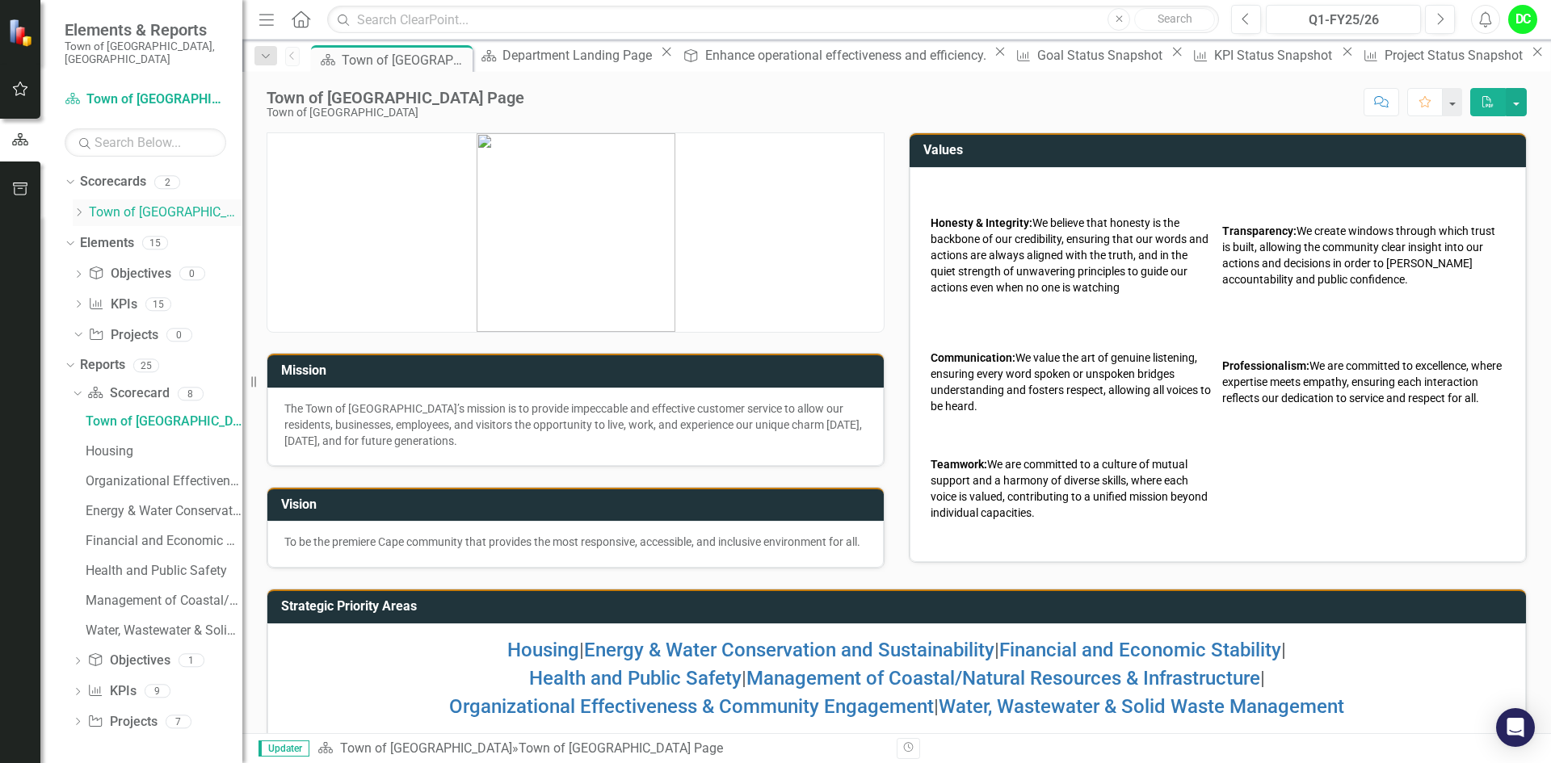
click at [85, 208] on icon "Dropdown" at bounding box center [79, 213] width 12 height 10
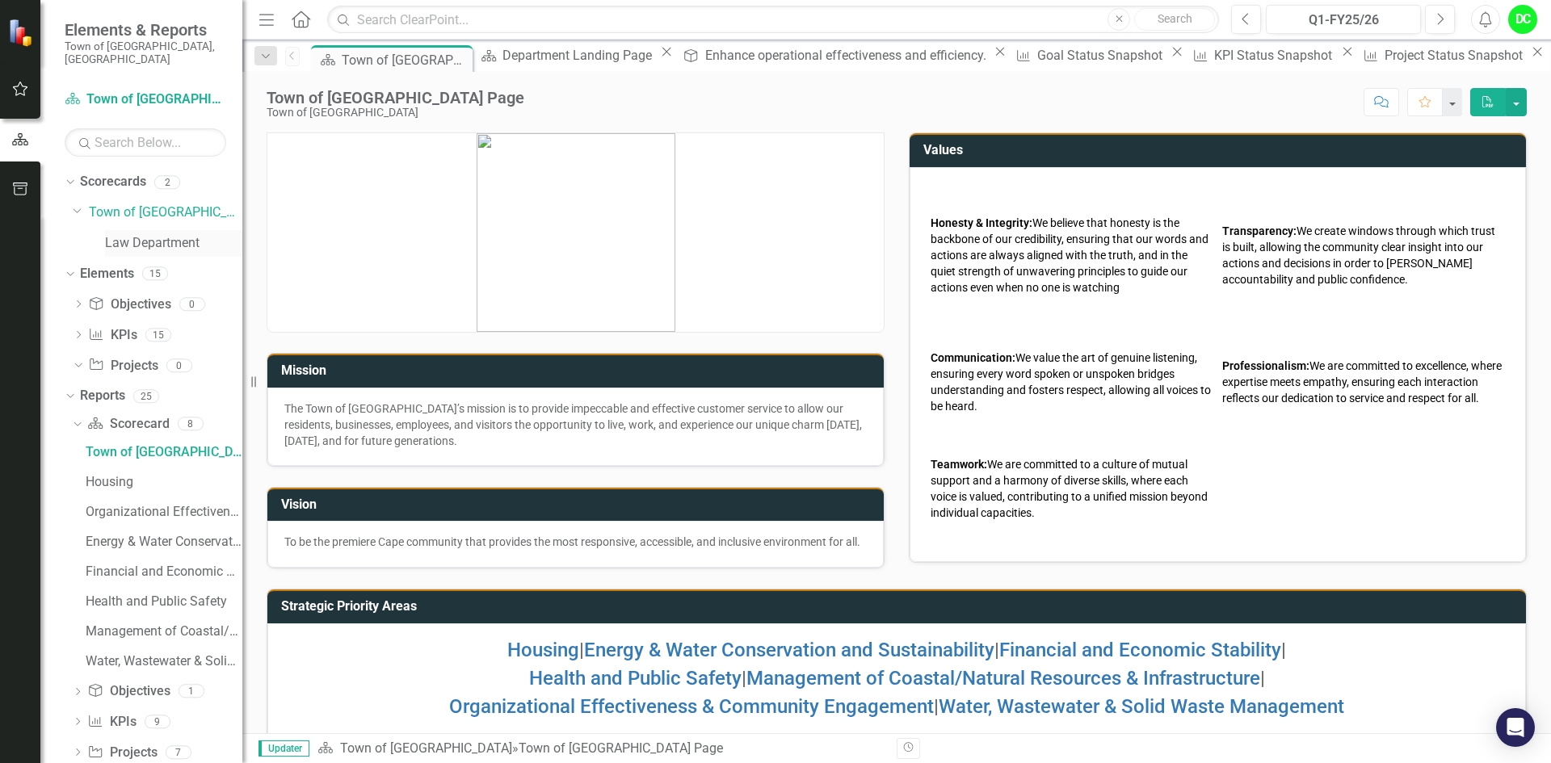
click at [145, 234] on link "Law Department" at bounding box center [173, 243] width 137 height 19
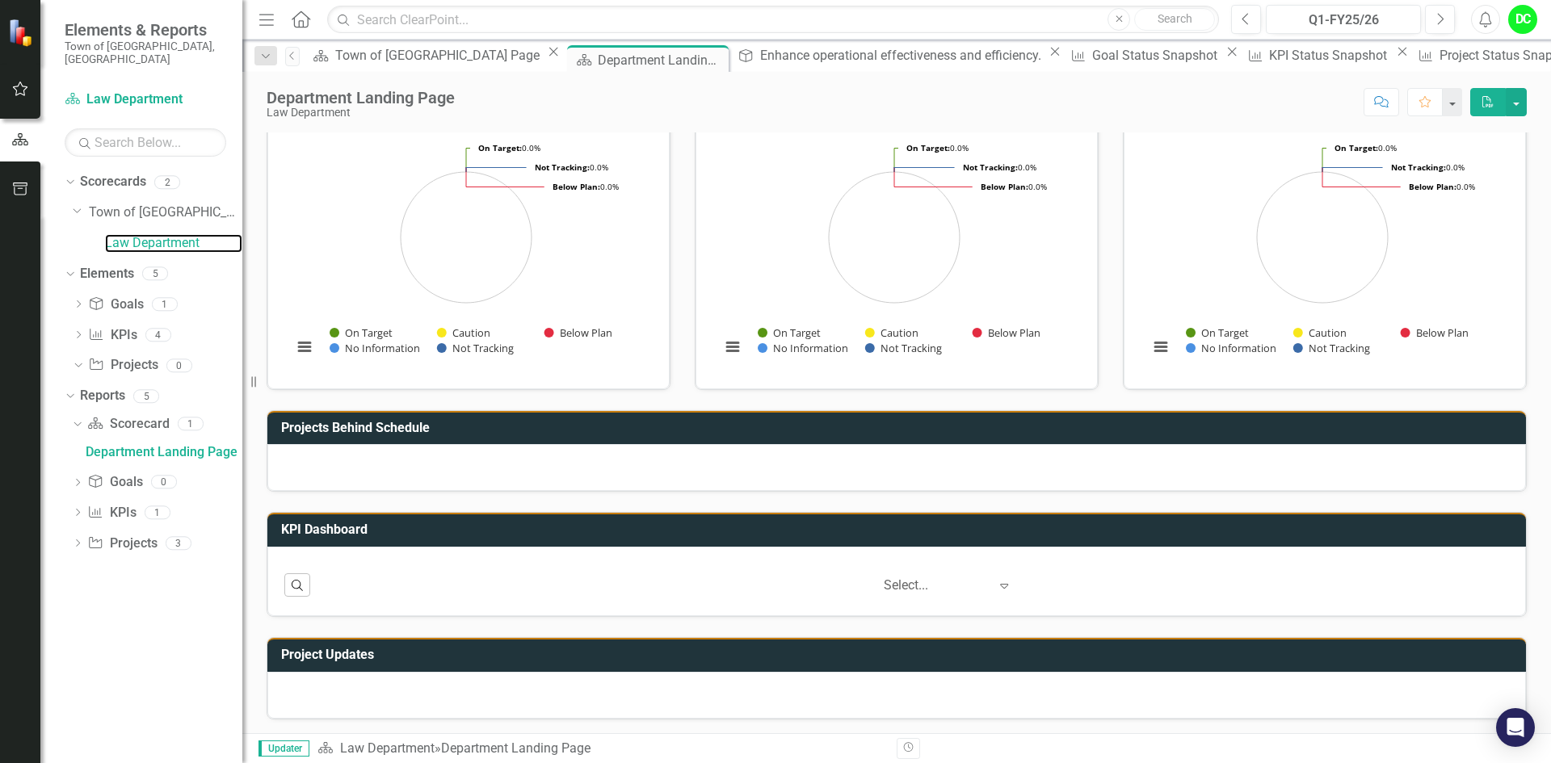
scroll to position [169, 0]
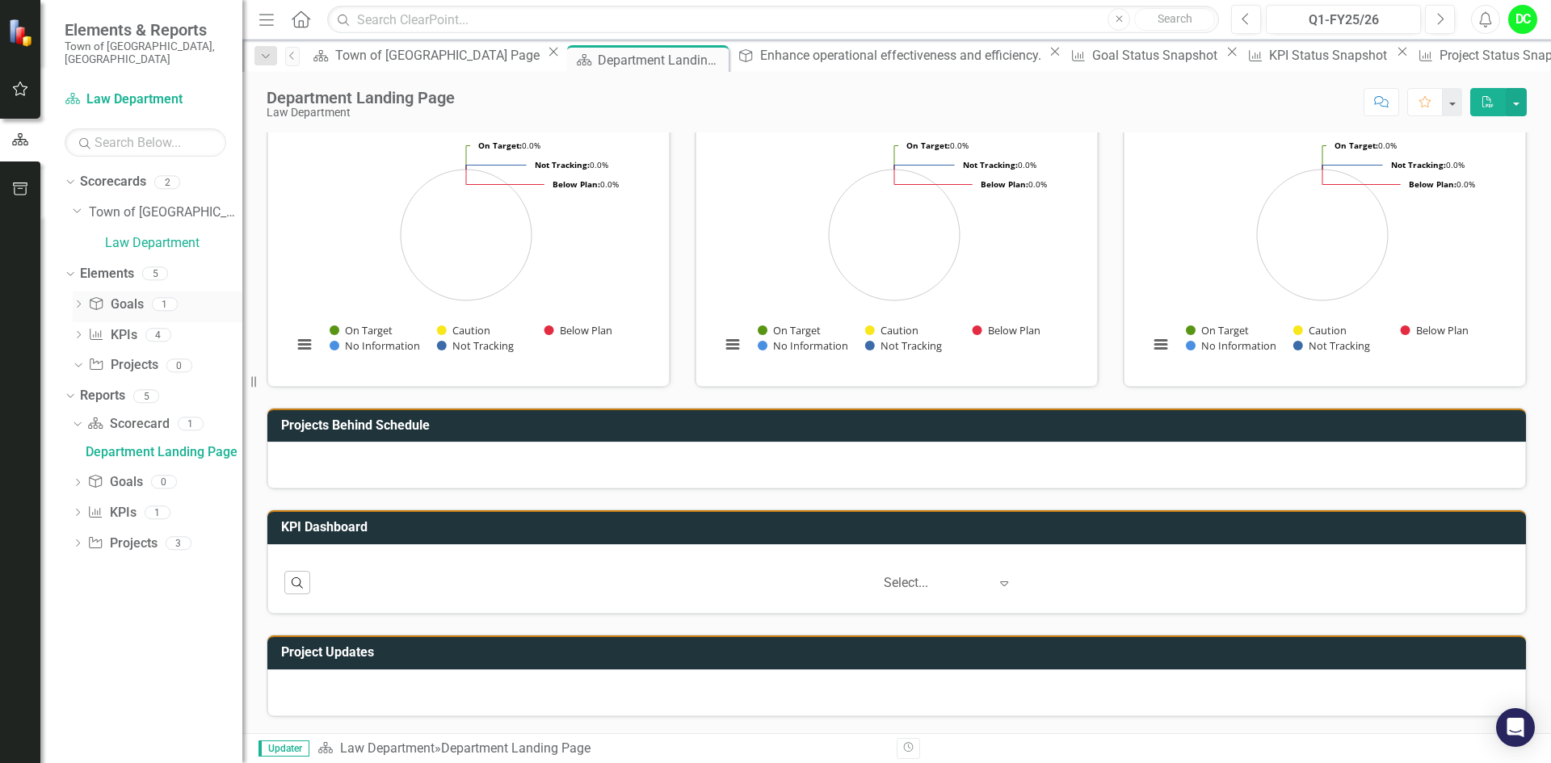
click at [77, 301] on icon "Dropdown" at bounding box center [78, 305] width 11 height 9
click at [183, 324] on div "Enhance operational effectiveness and efficiency." at bounding box center [178, 331] width 128 height 15
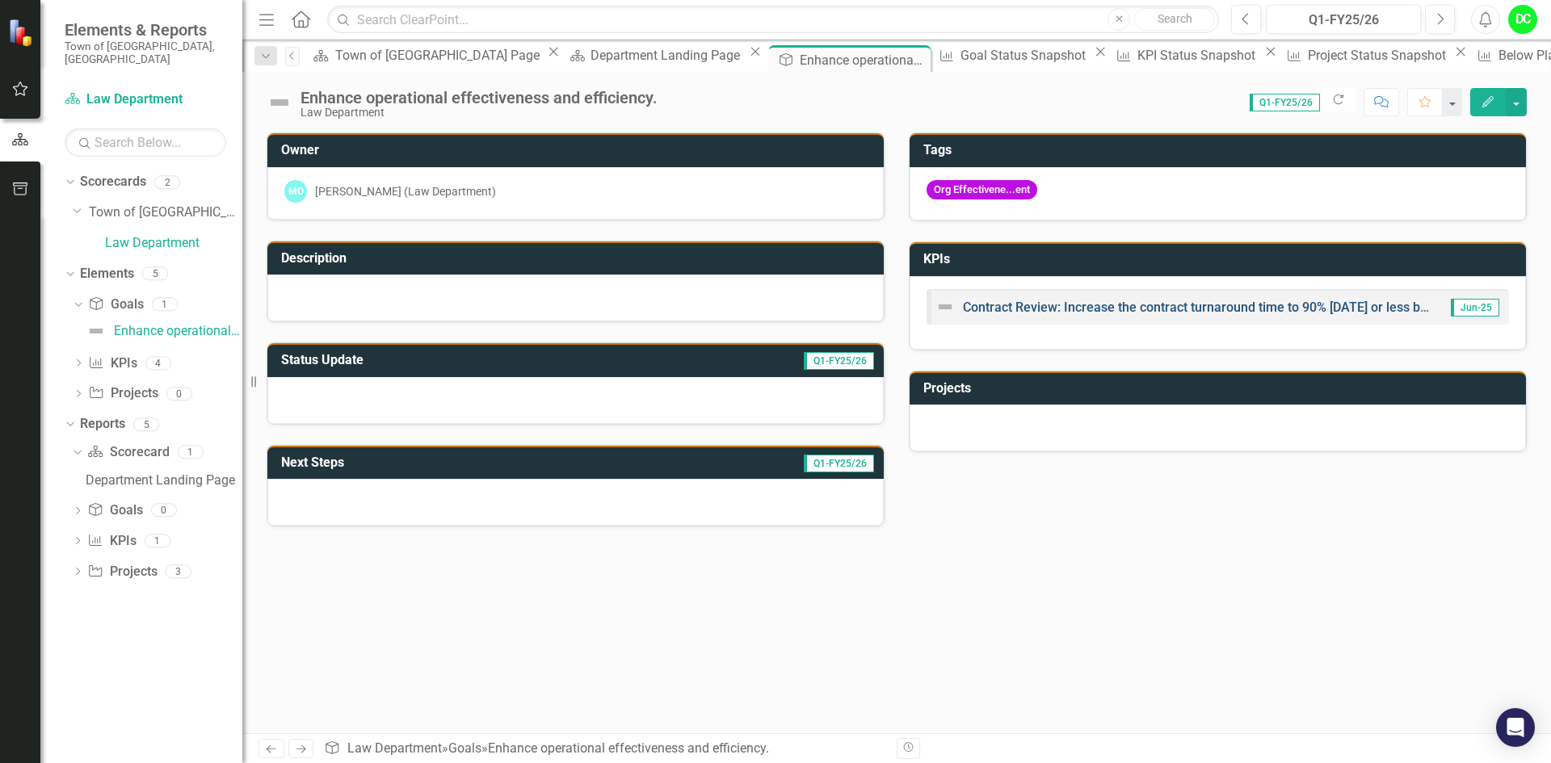
click at [1207, 308] on link "Contract Review: Increase the contract turnaround time to 90% [DATE] or less by…" at bounding box center [1217, 307] width 508 height 15
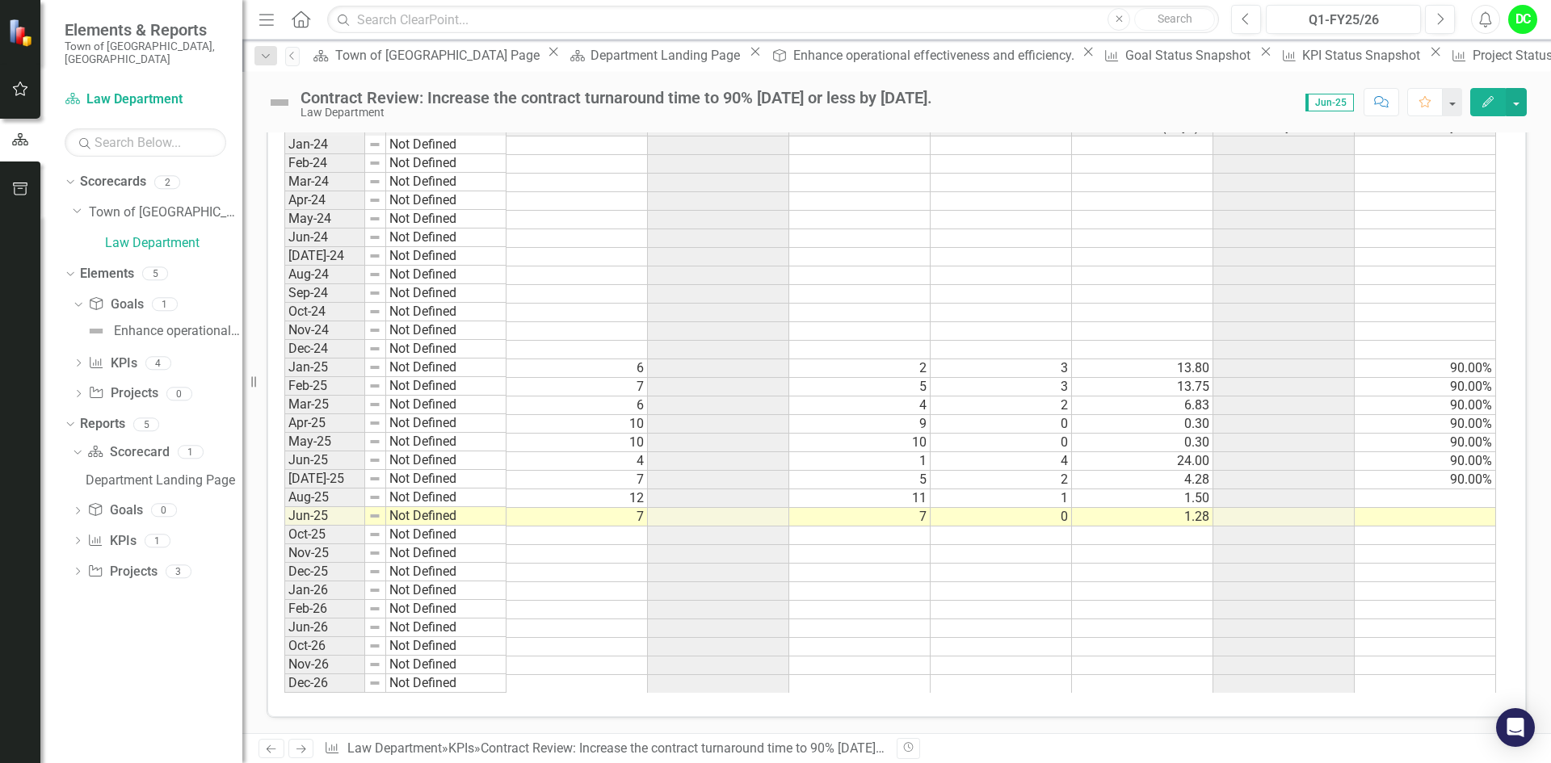
scroll to position [845, 0]
click at [305, 515] on td "Jun-25" at bounding box center [324, 515] width 81 height 19
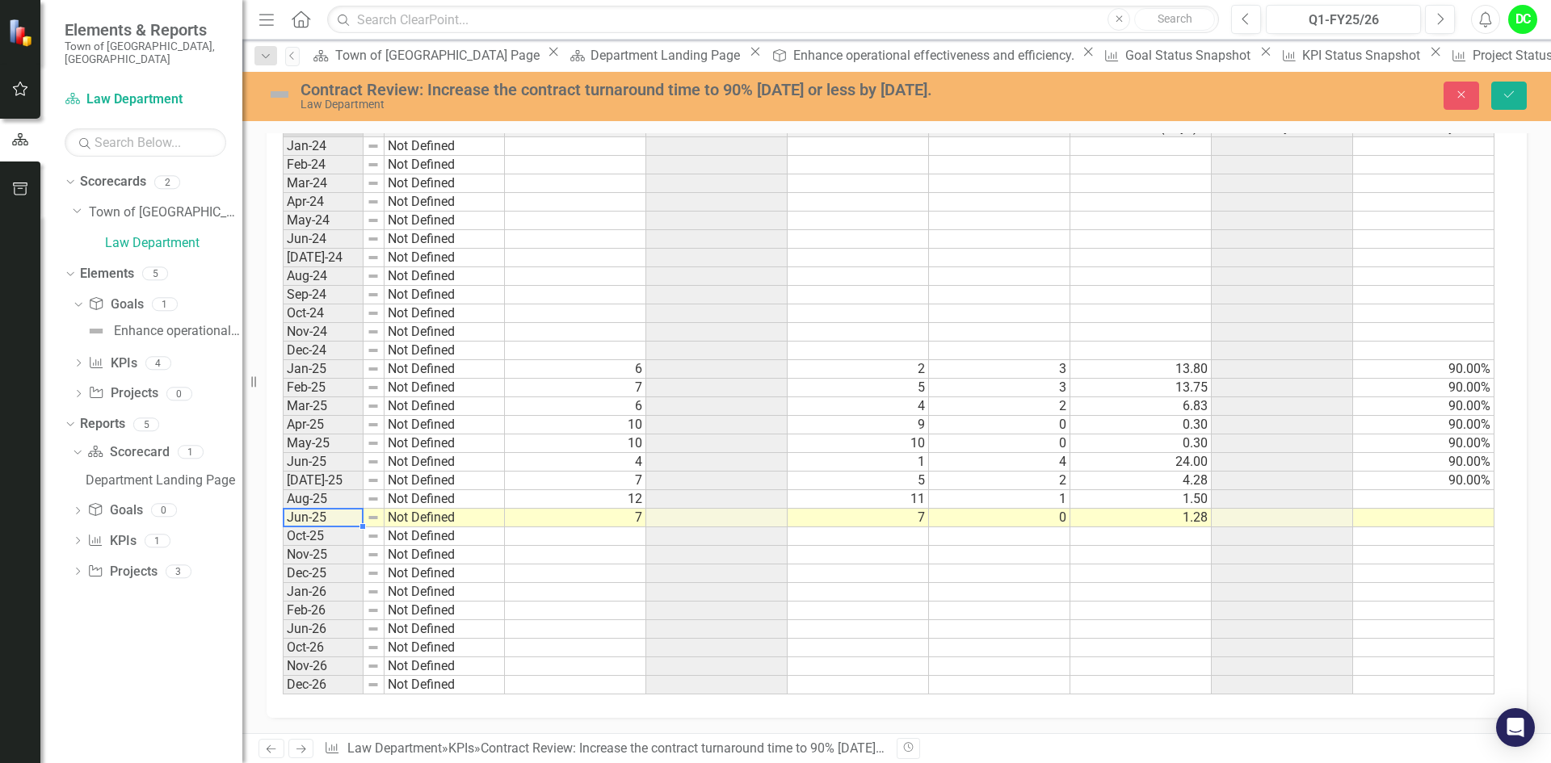
click at [309, 522] on td "Jun-25" at bounding box center [323, 518] width 81 height 19
click at [1462, 94] on icon "button" at bounding box center [1461, 94] width 7 height 7
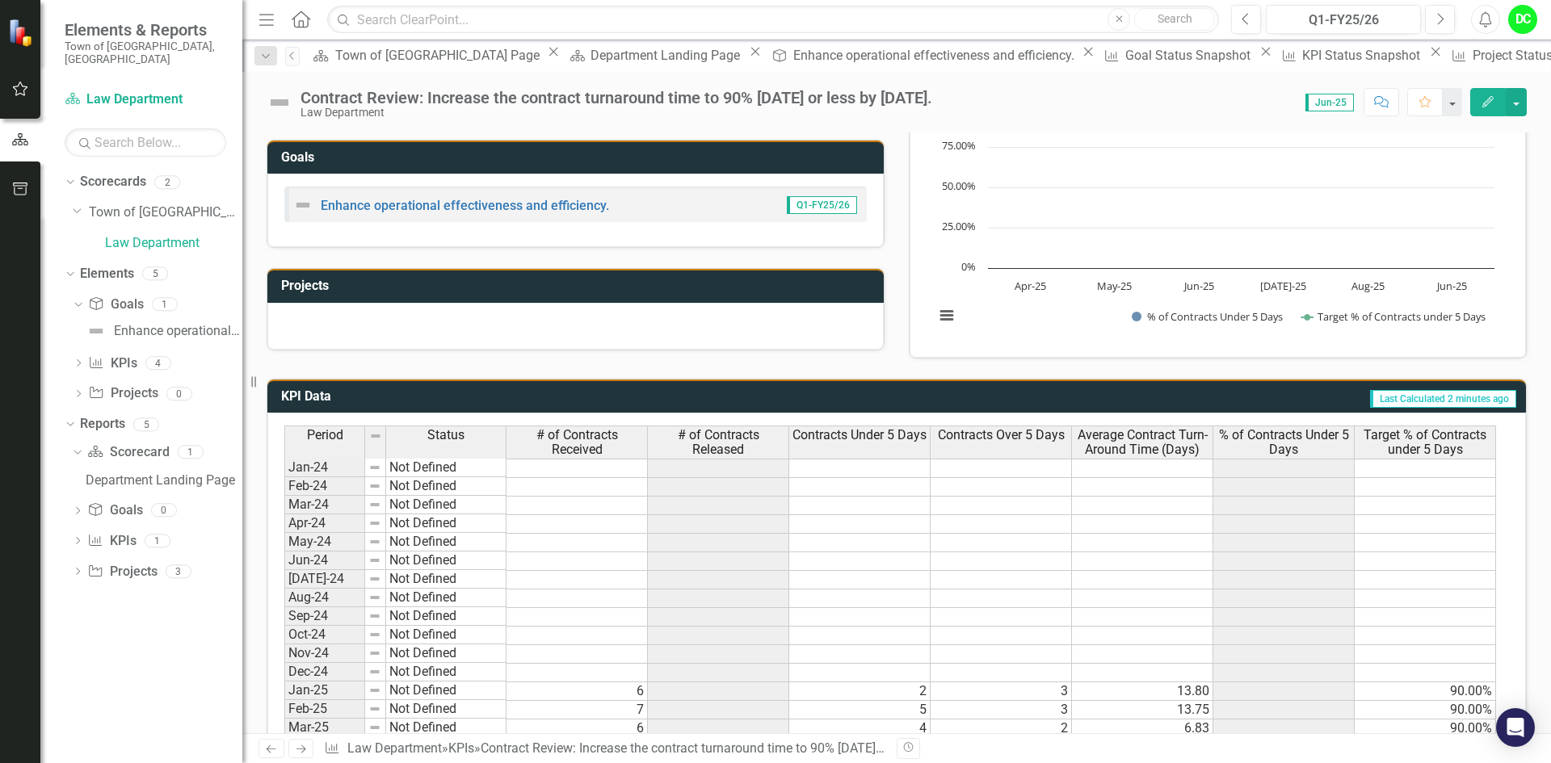
scroll to position [198, 0]
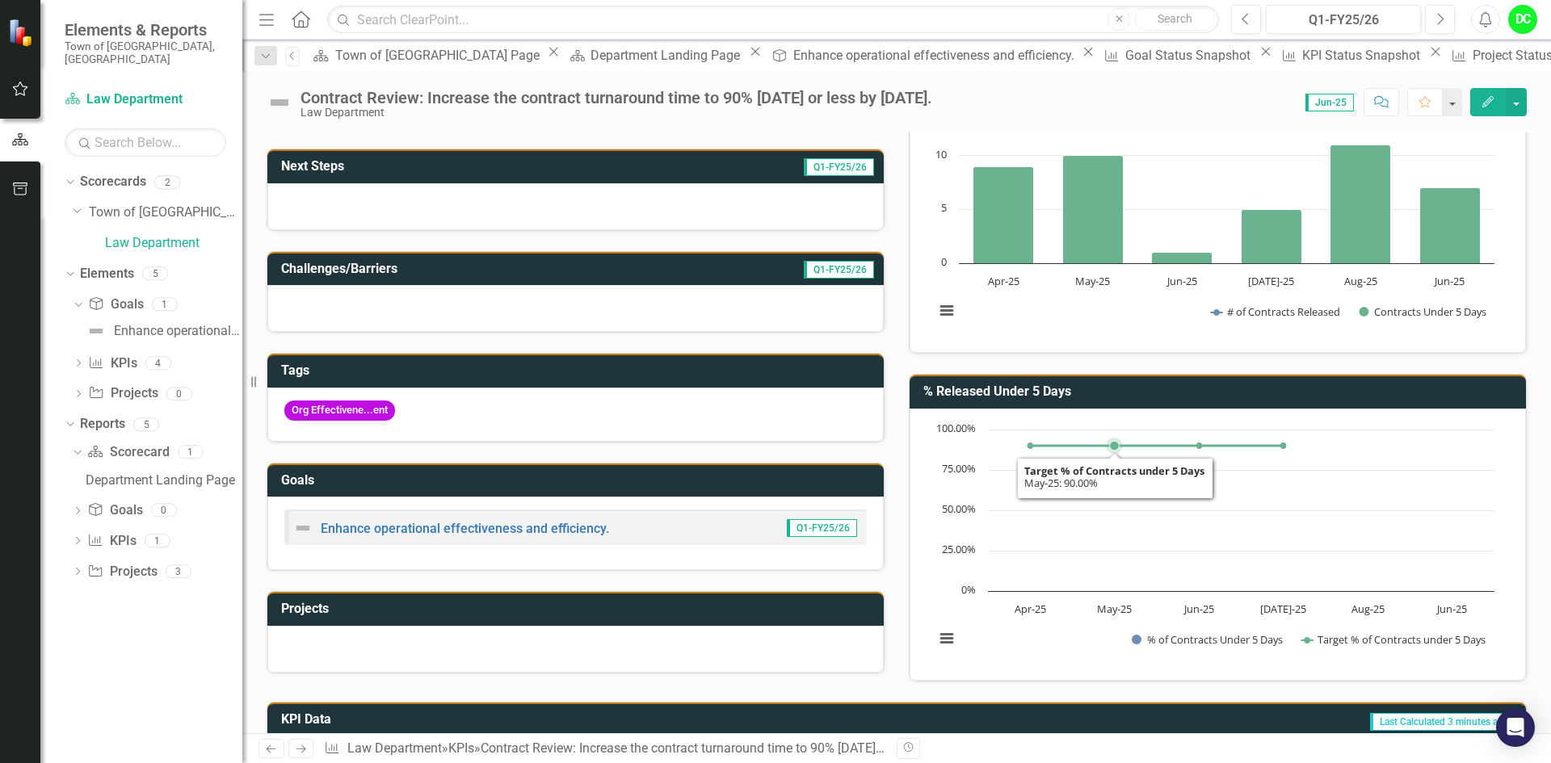
click at [1121, 504] on rect "Interactive chart" at bounding box center [1214, 543] width 576 height 242
click at [945, 637] on button "View chart menu, Chart" at bounding box center [946, 639] width 23 height 23
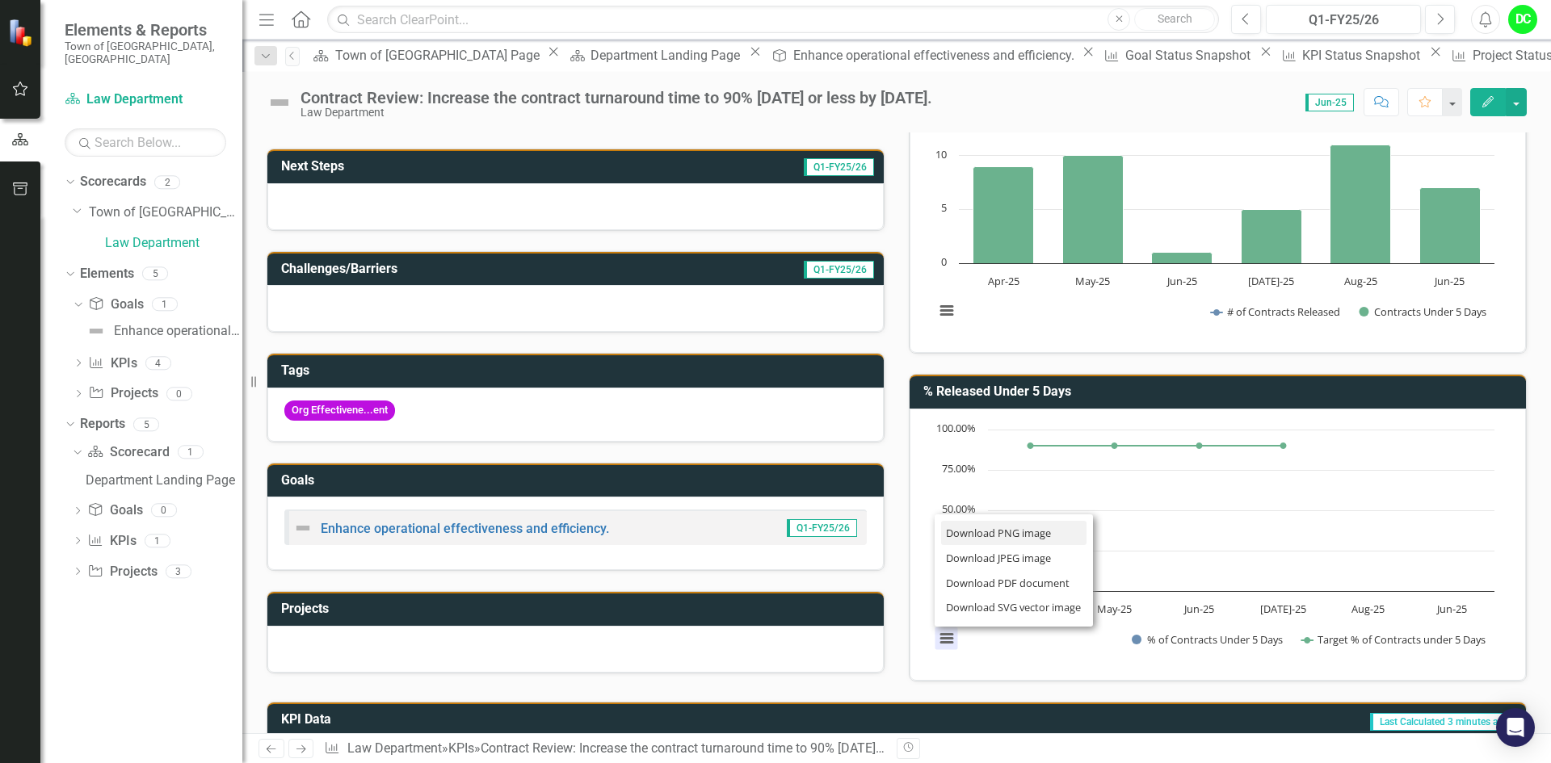
click at [1041, 531] on li "Download PNG image" at bounding box center [1013, 533] width 145 height 25
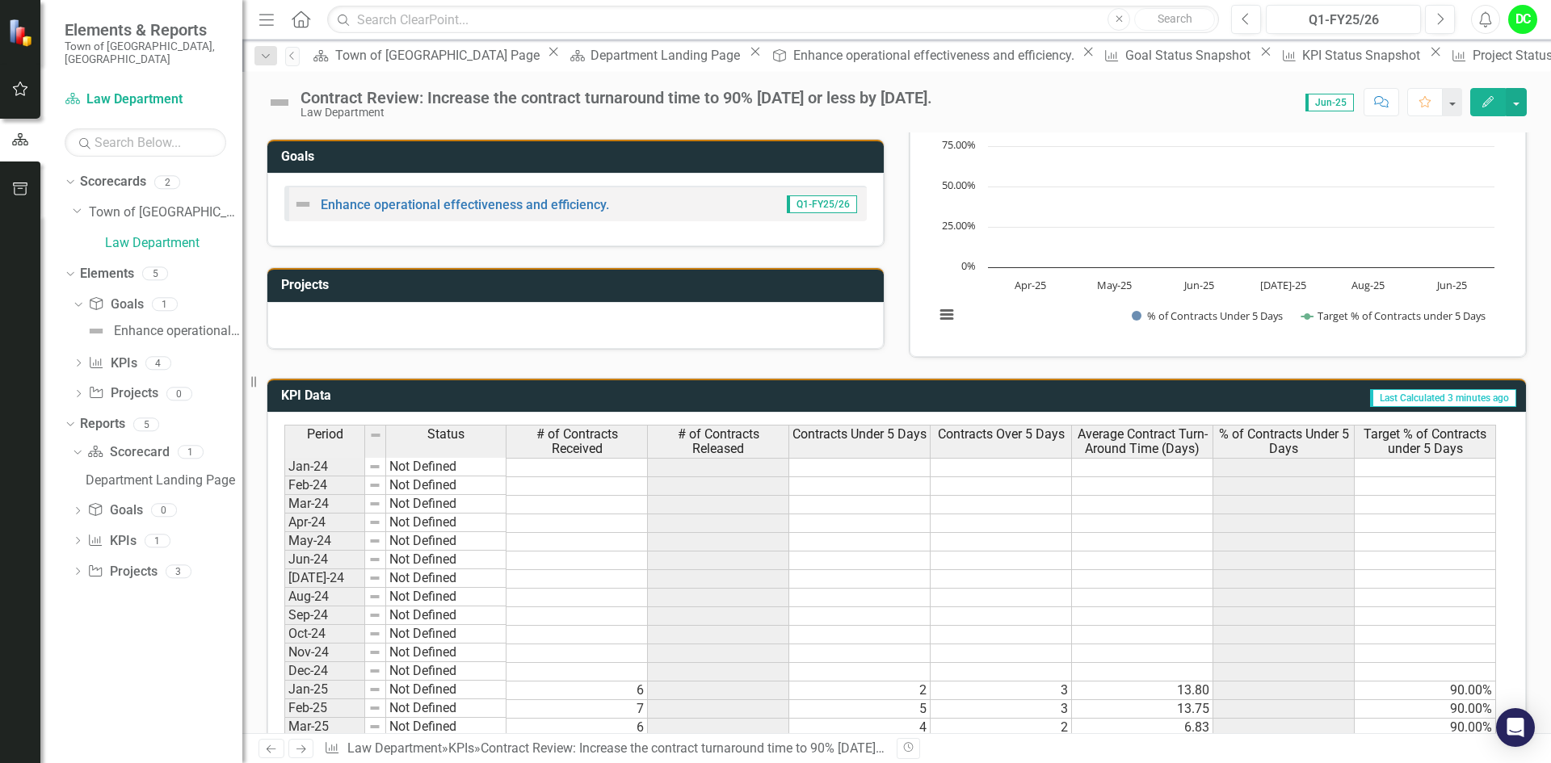
scroll to position [118, 0]
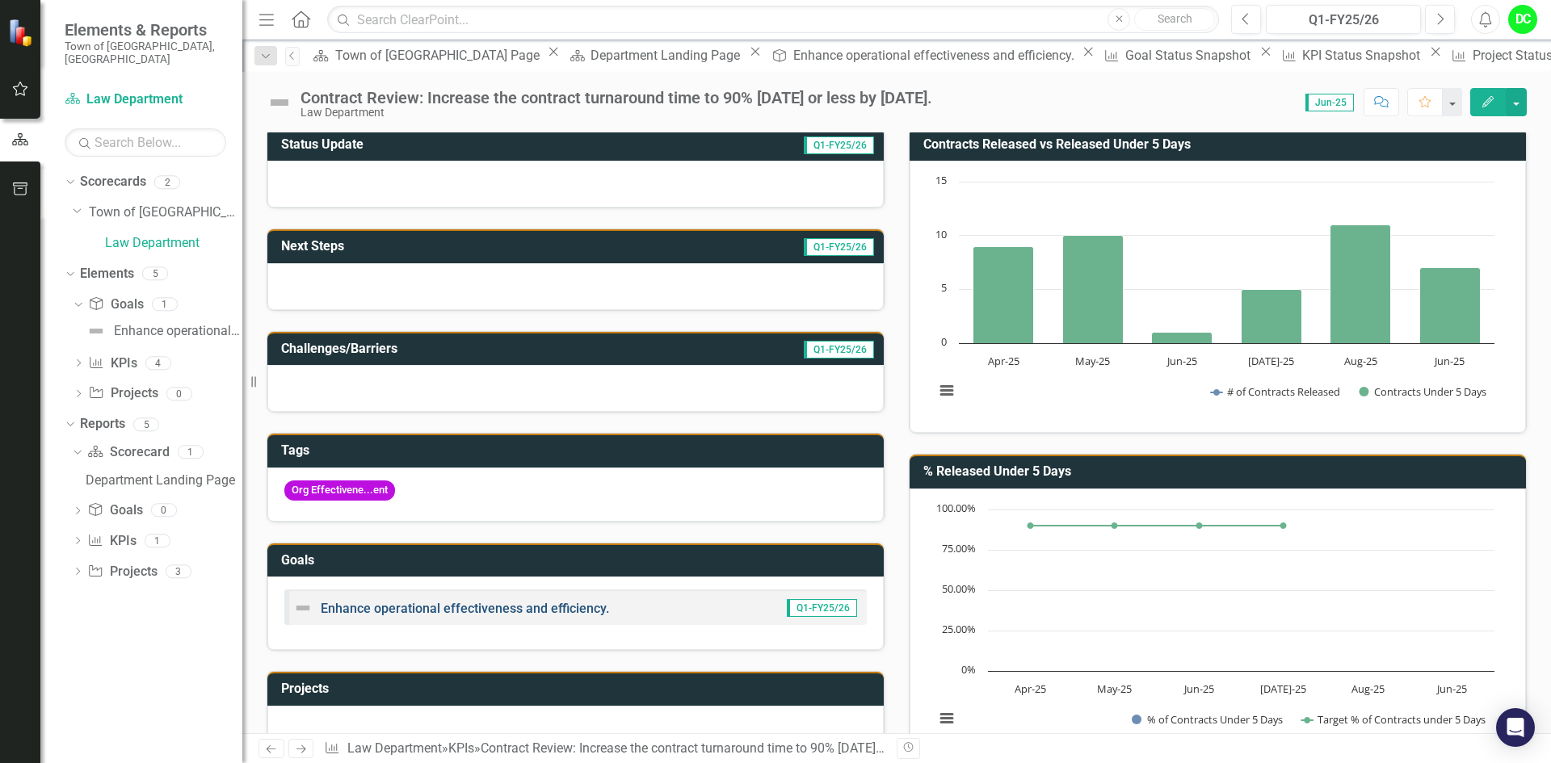
click at [524, 606] on link "Enhance operational effectiveness and efficiency." at bounding box center [465, 608] width 288 height 15
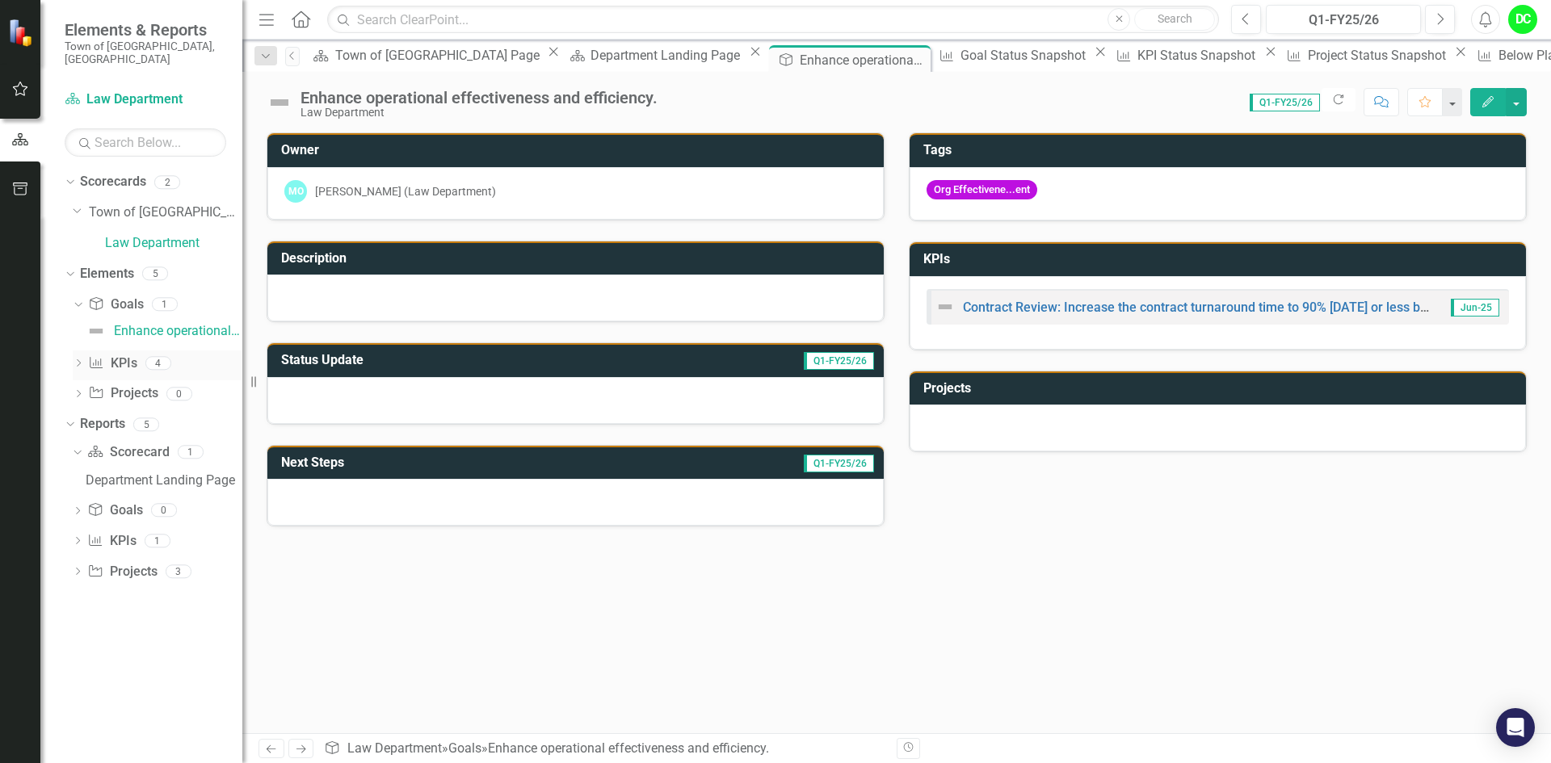
click at [82, 360] on icon "Dropdown" at bounding box center [78, 364] width 11 height 9
